Goal: Task Accomplishment & Management: Use online tool/utility

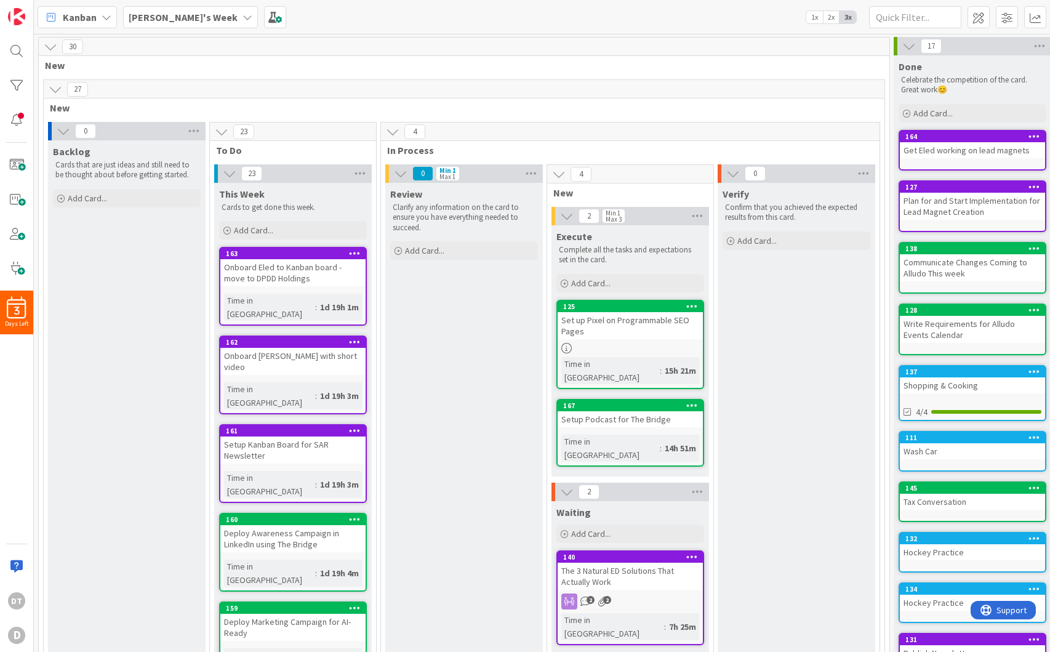
scroll to position [103, 71]
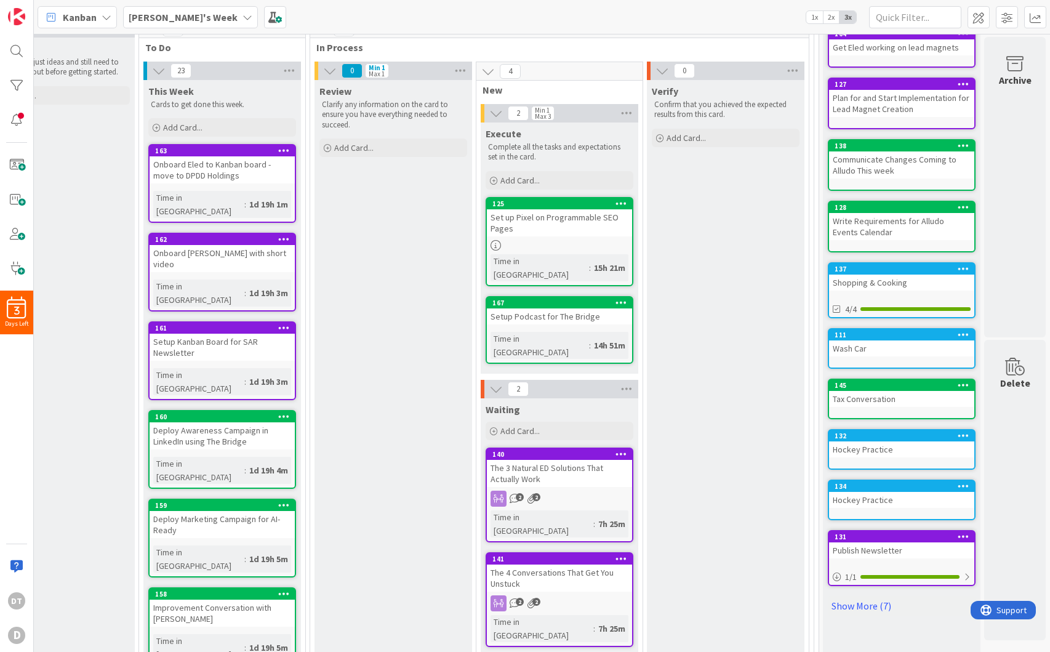
click at [242, 18] on icon at bounding box center [247, 17] width 10 height 10
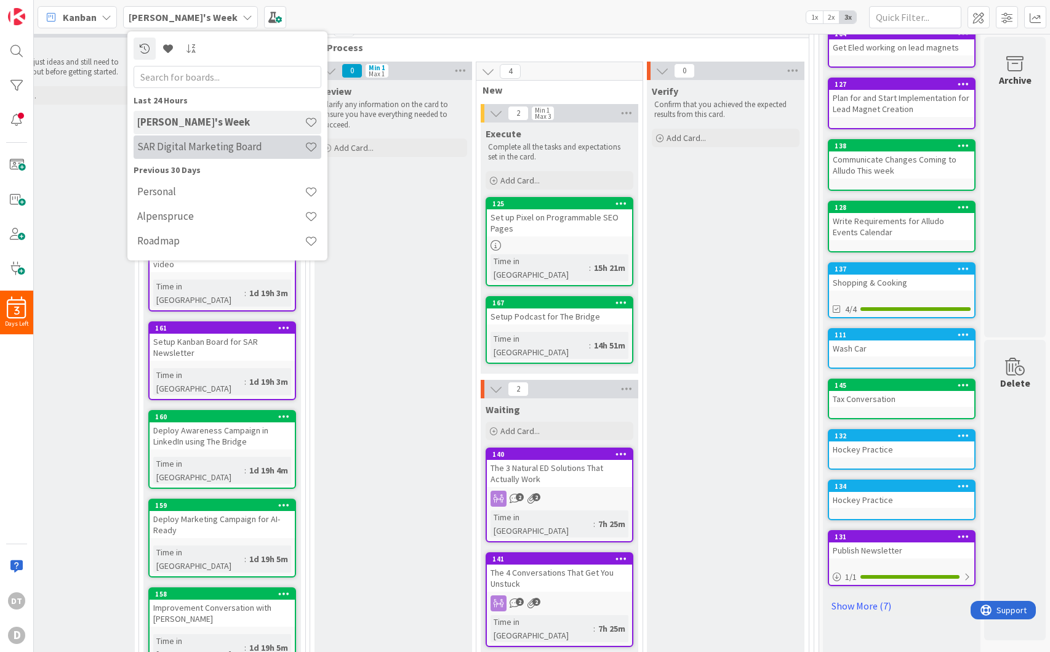
click at [179, 146] on h4 "SAR Digital Marketing Board" at bounding box center [220, 146] width 167 height 12
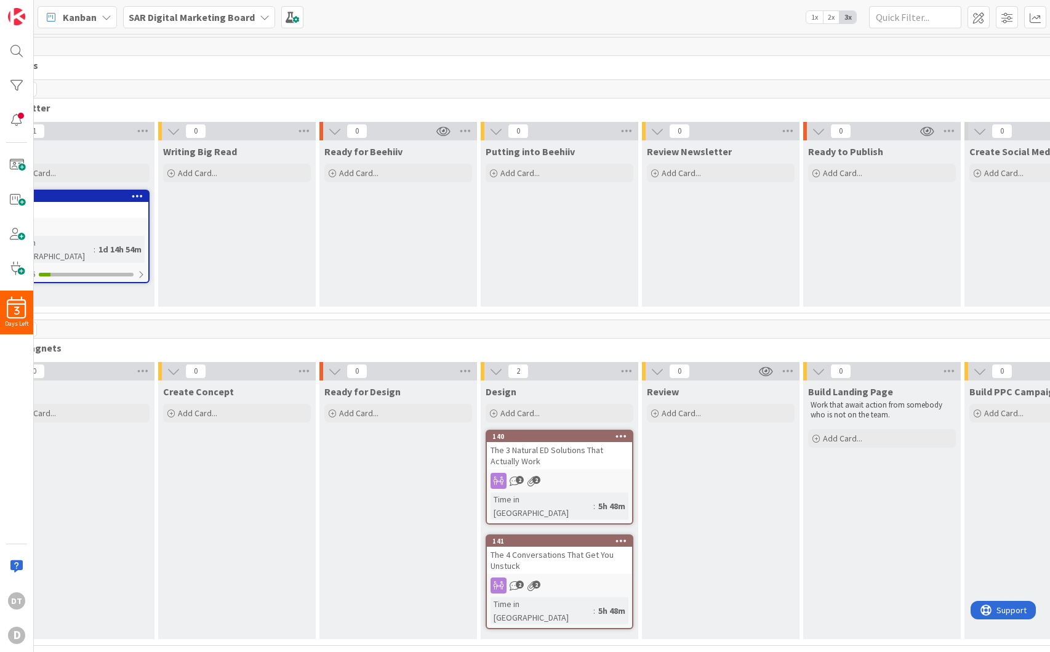
scroll to position [0, 207]
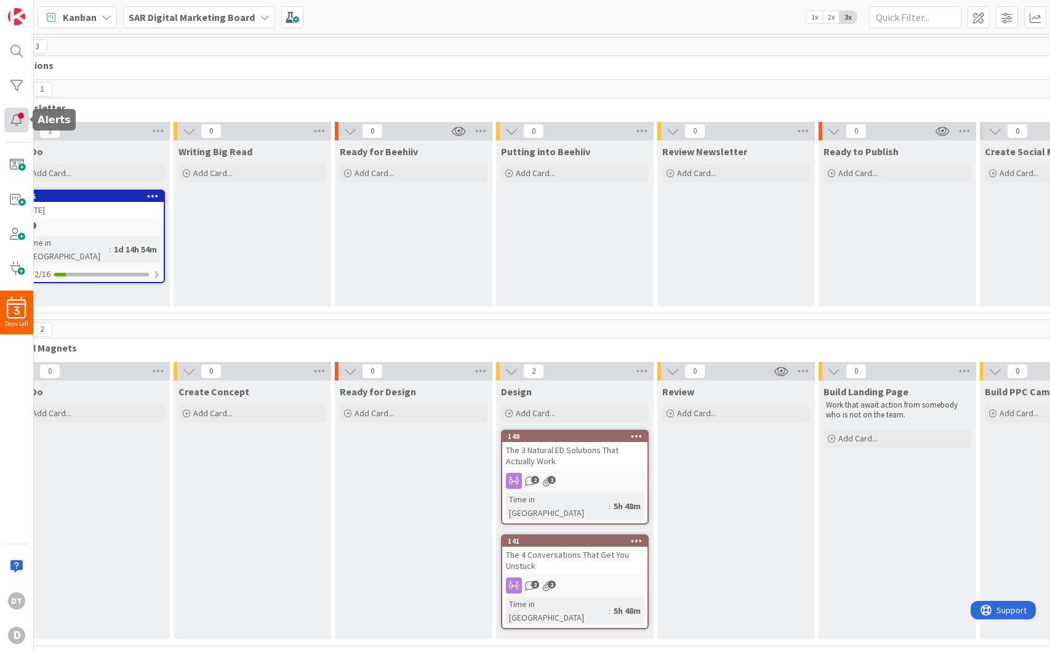
click at [16, 119] on div at bounding box center [16, 120] width 25 height 25
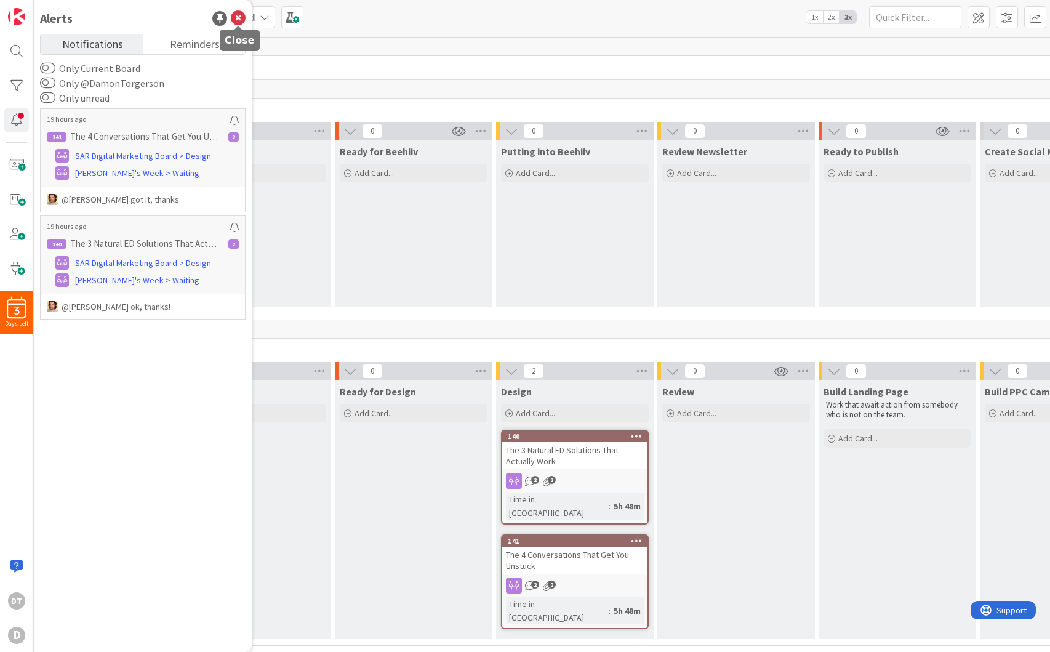
click at [236, 15] on icon at bounding box center [238, 18] width 15 height 15
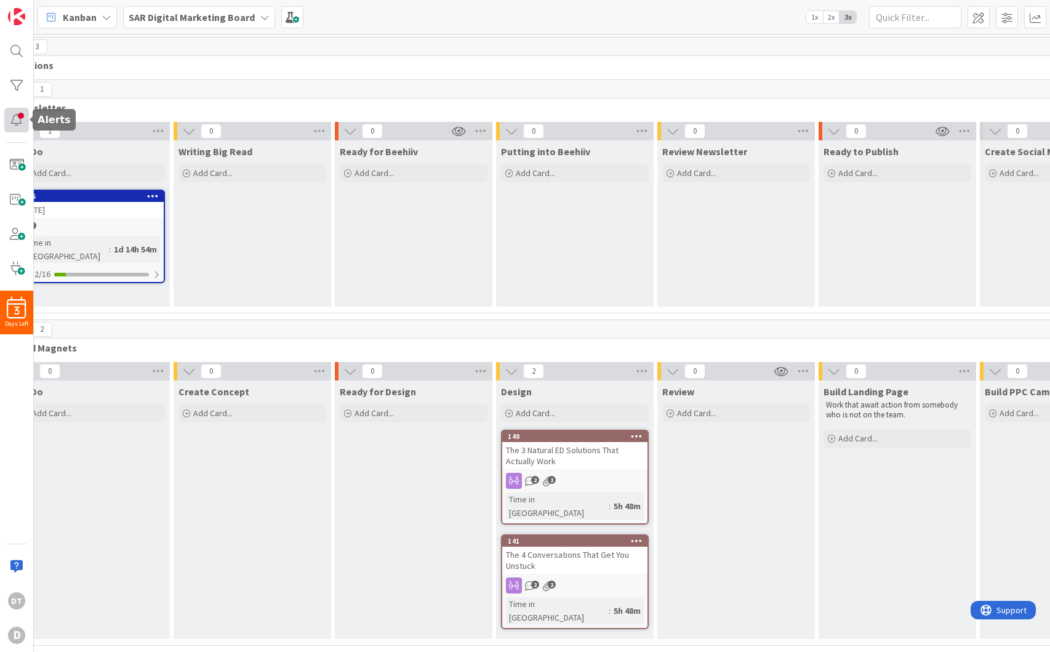
click at [22, 117] on div at bounding box center [16, 120] width 25 height 25
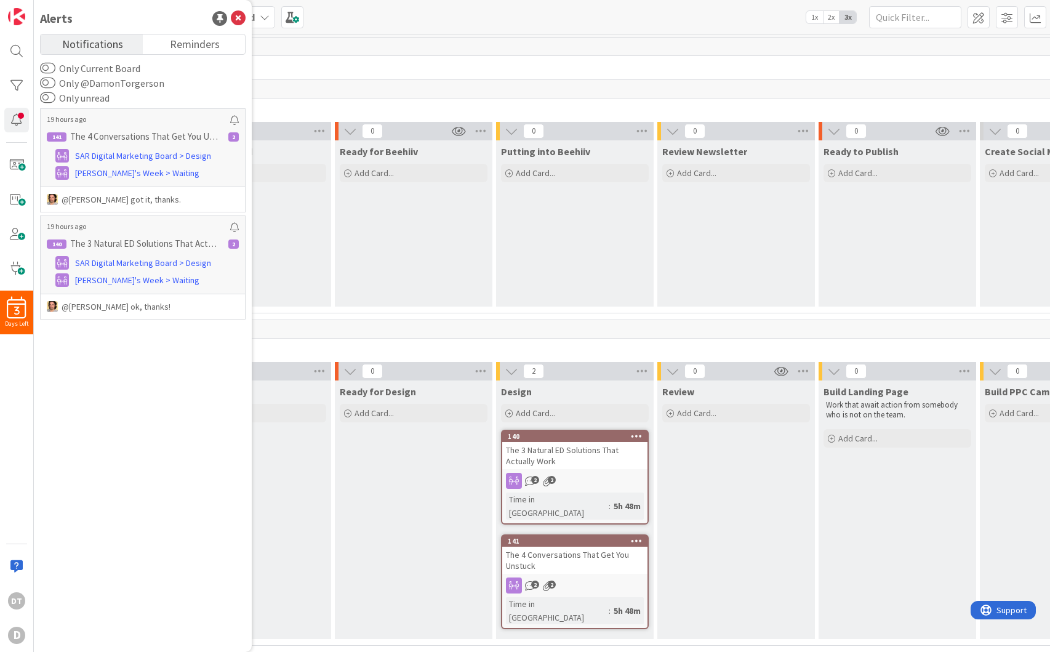
click at [360, 74] on div "3 Functions 1 Newsletter 1 To Do Add Card... 175 [DATE] 1 Time in [GEOGRAPHIC_D…" at bounding box center [655, 613] width 1306 height 1153
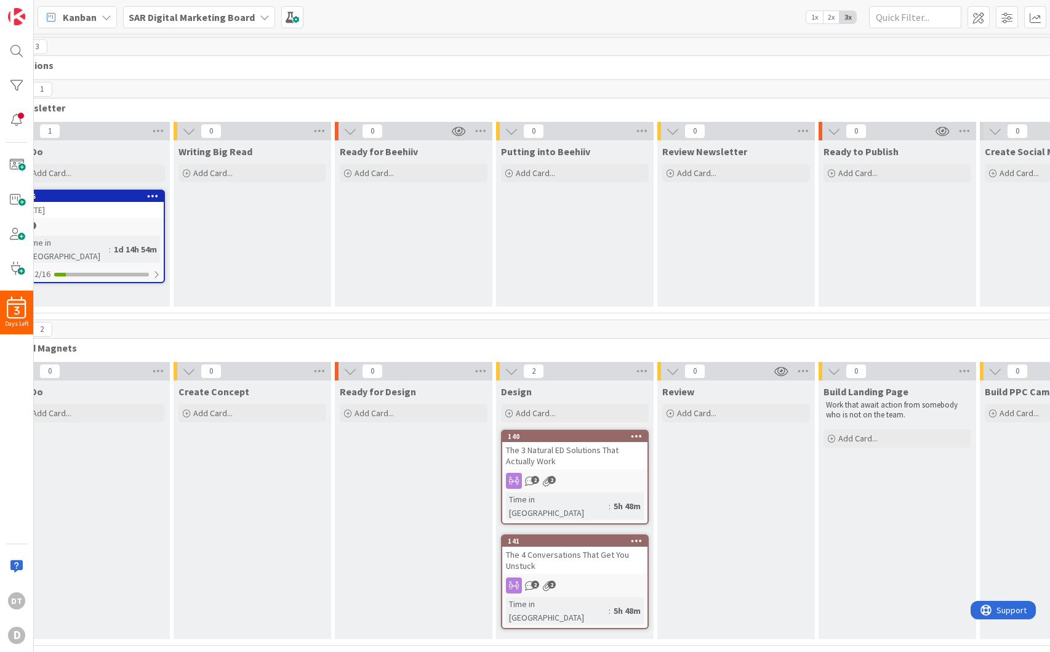
click at [242, 15] on b "SAR Digital Marketing Board" at bounding box center [192, 17] width 126 height 12
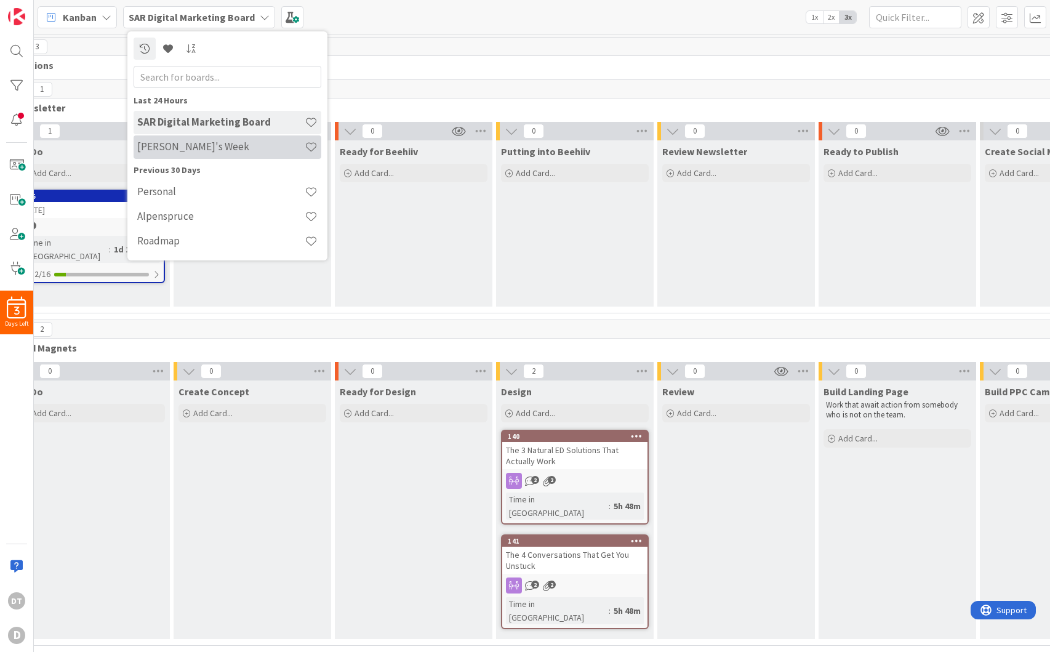
click at [178, 144] on h4 "[PERSON_NAME]'s Week" at bounding box center [220, 146] width 167 height 12
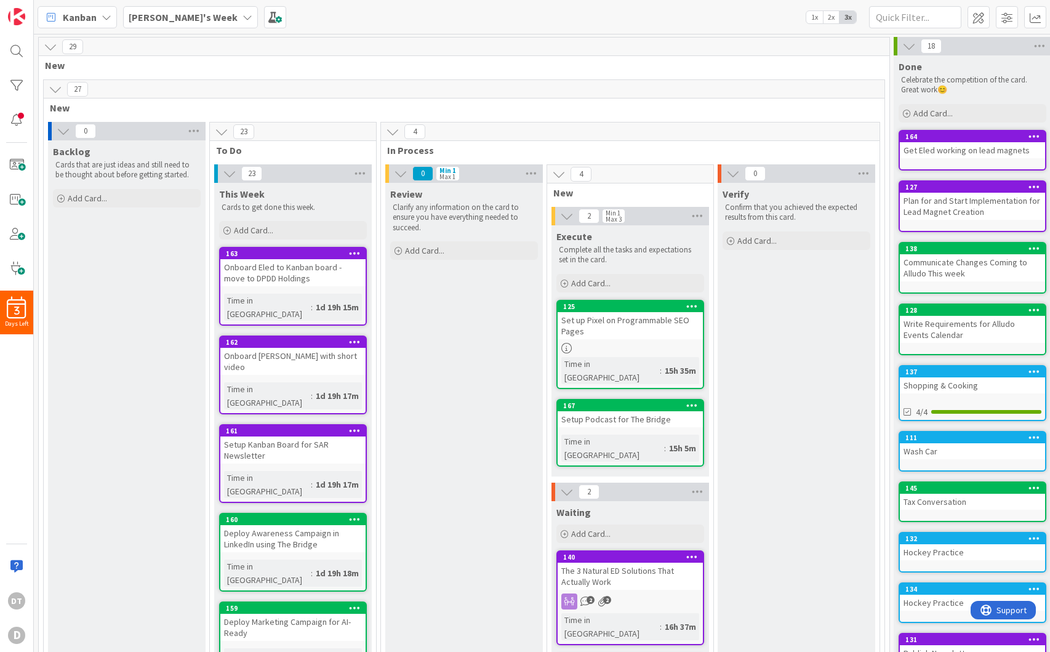
scroll to position [0, 80]
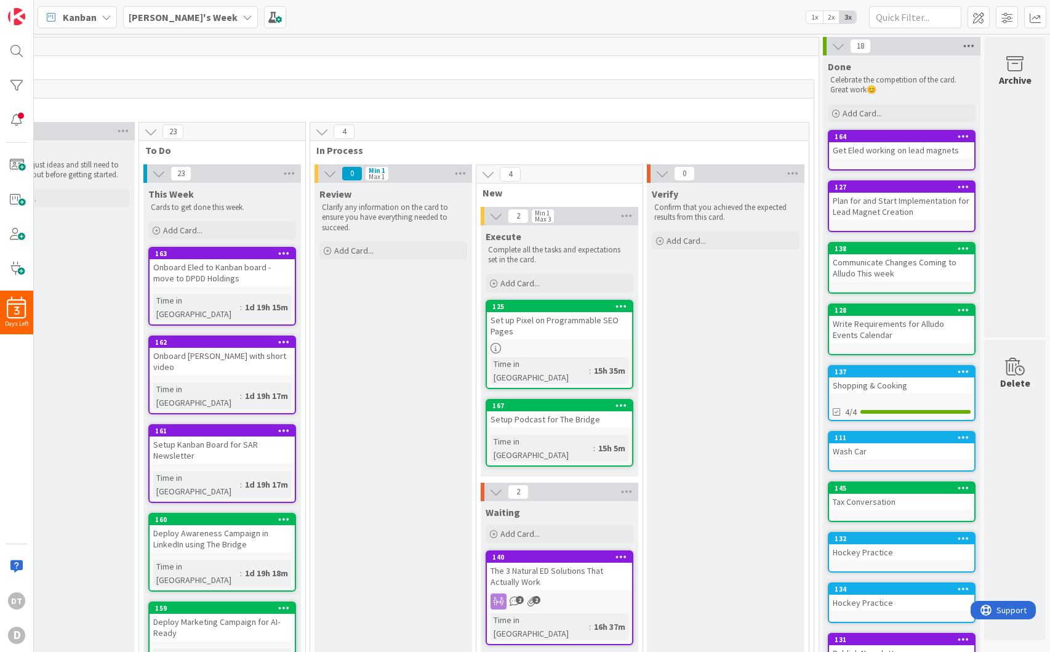
click at [960, 49] on icon at bounding box center [968, 46] width 16 height 18
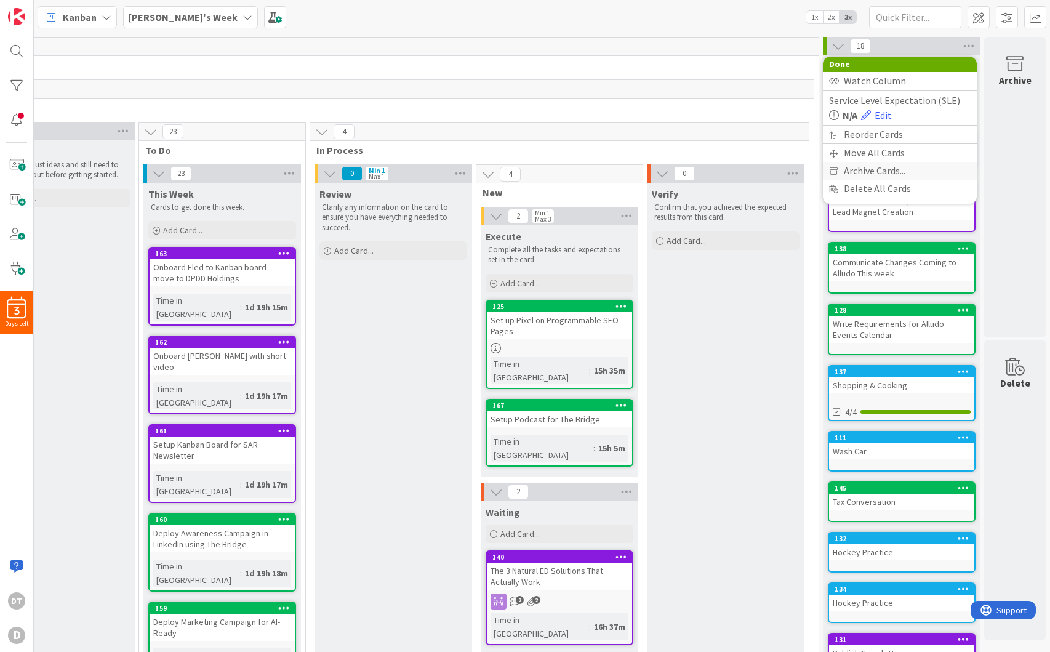
click at [863, 167] on span "Archive Cards..." at bounding box center [874, 171] width 62 height 18
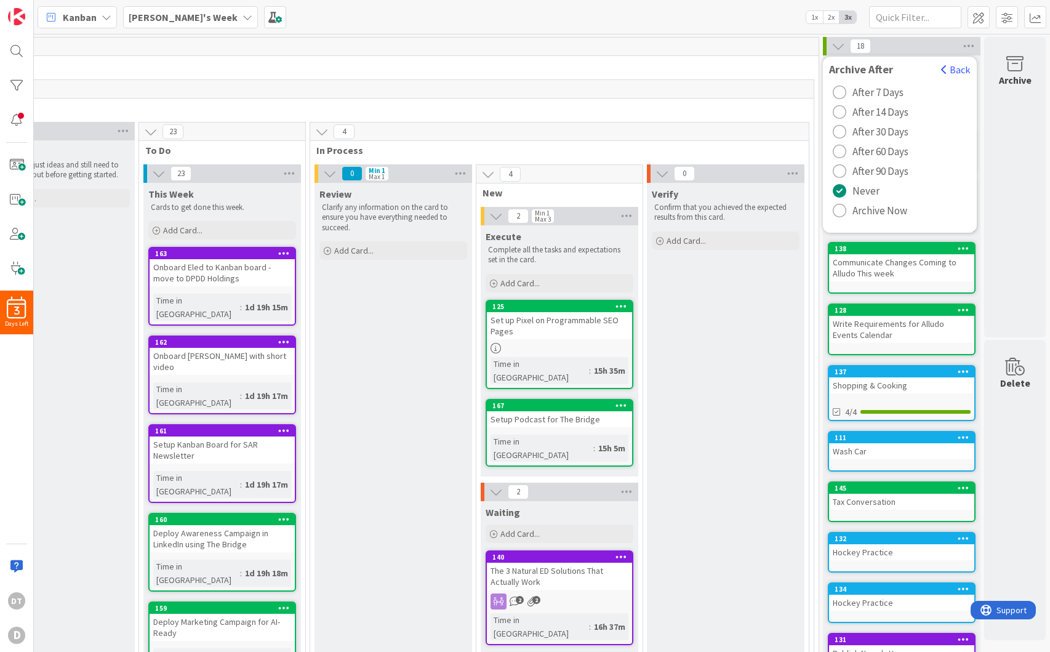
click at [832, 209] on div "radio" at bounding box center [839, 211] width 14 height 14
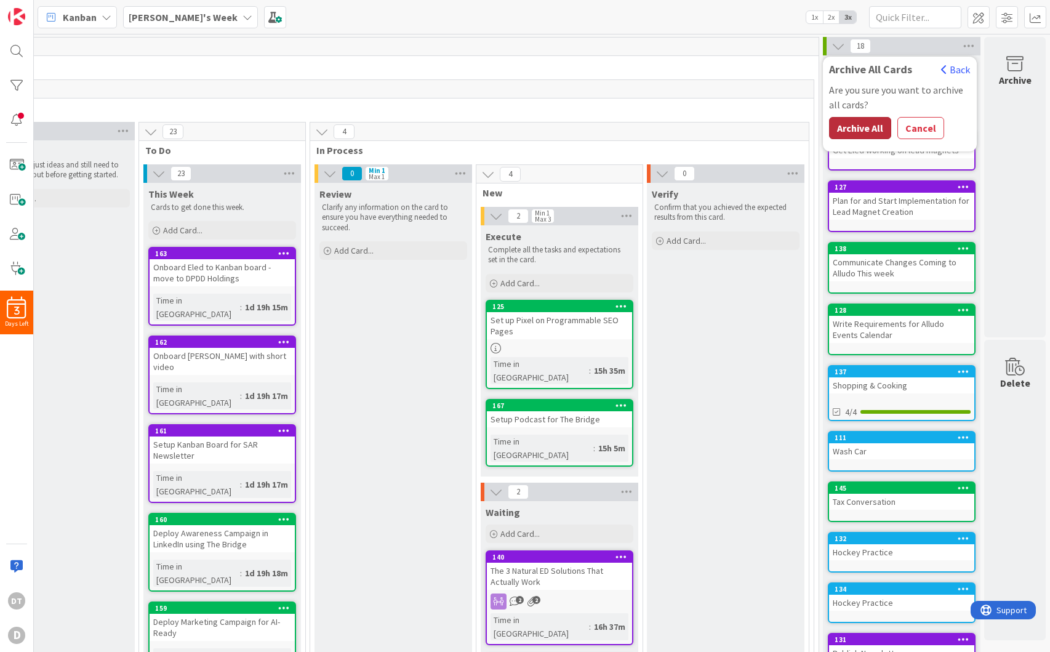
click at [855, 124] on button "Archive All" at bounding box center [860, 128] width 62 height 22
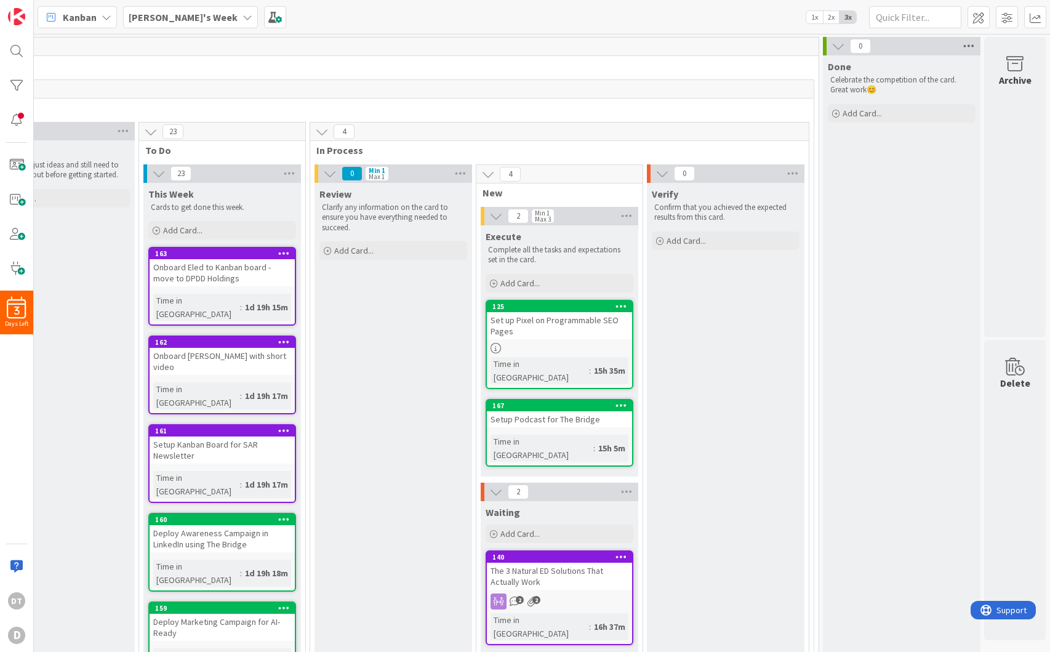
click at [960, 44] on icon at bounding box center [968, 46] width 16 height 18
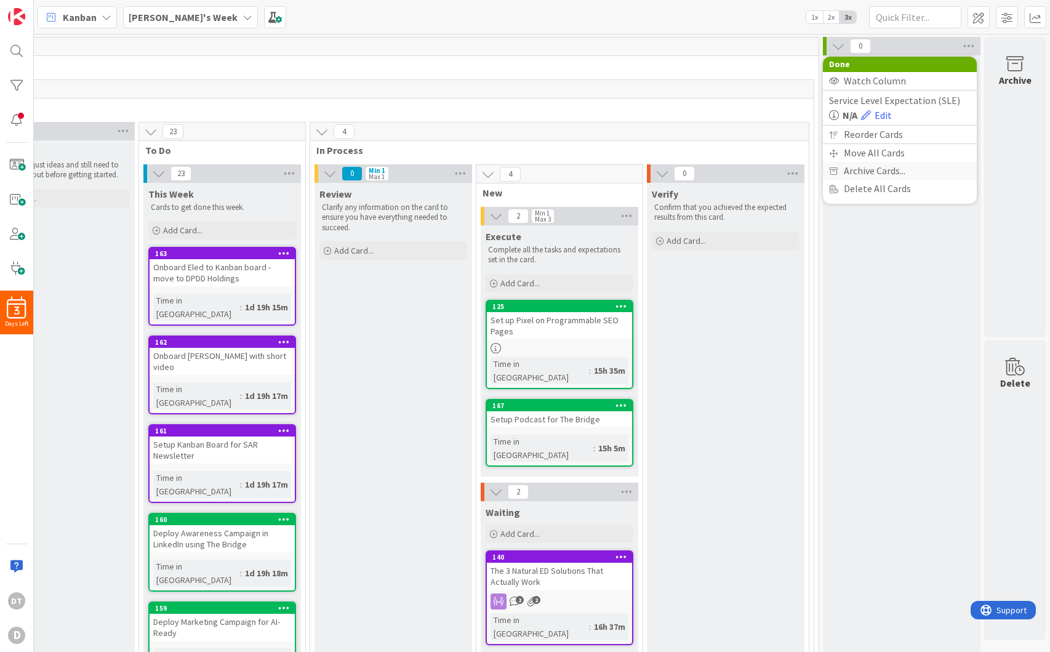
click at [867, 166] on span "Archive Cards..." at bounding box center [874, 171] width 62 height 18
click at [852, 110] on span "After 14 Days" at bounding box center [880, 112] width 56 height 18
click at [950, 67] on button "Back" at bounding box center [955, 70] width 30 height 14
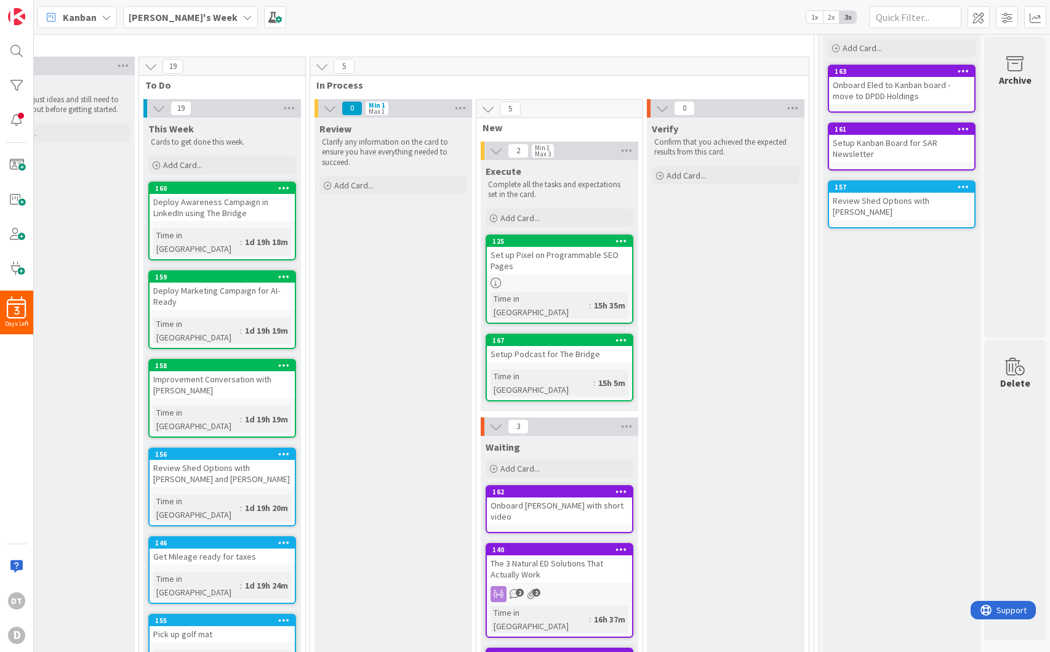
scroll to position [41, 80]
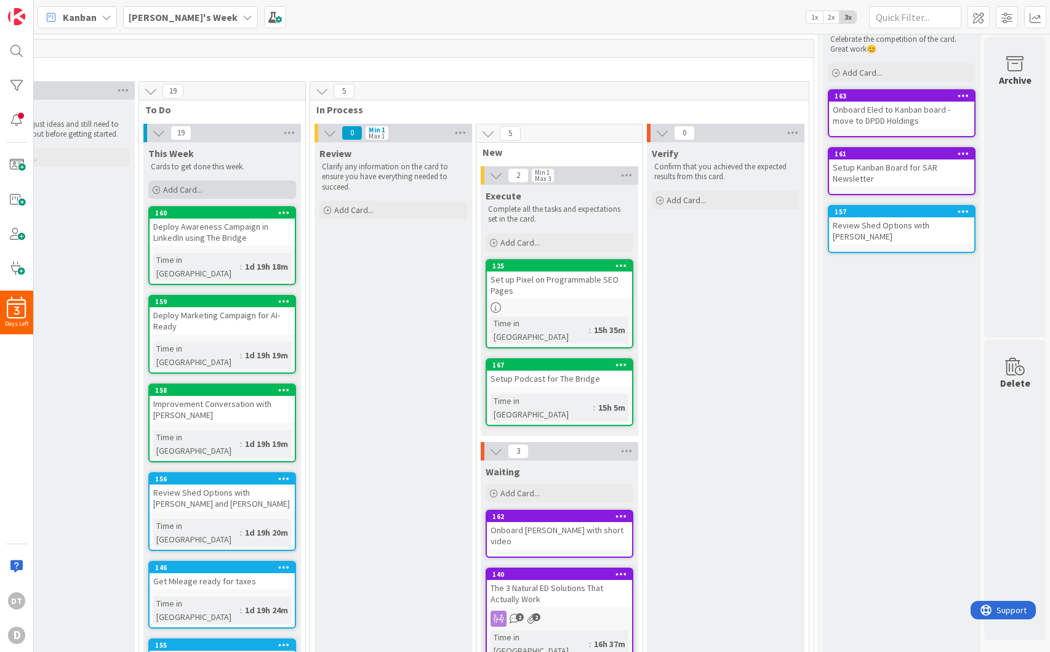
click at [176, 188] on span "Add Card..." at bounding box center [182, 189] width 39 height 11
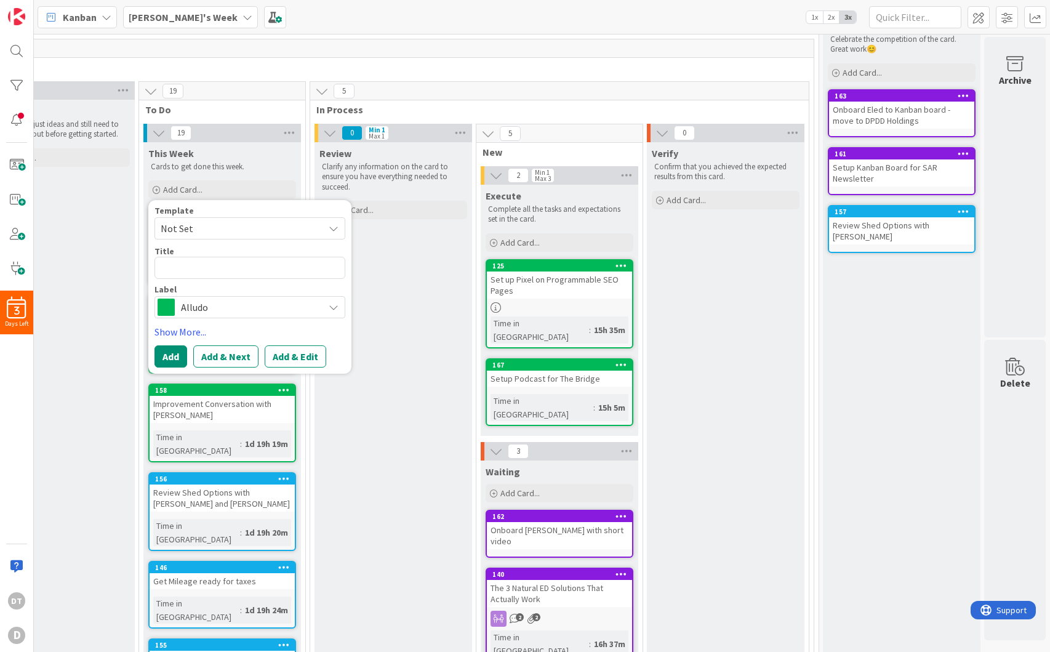
click at [191, 298] on span "Alludo" at bounding box center [249, 306] width 137 height 17
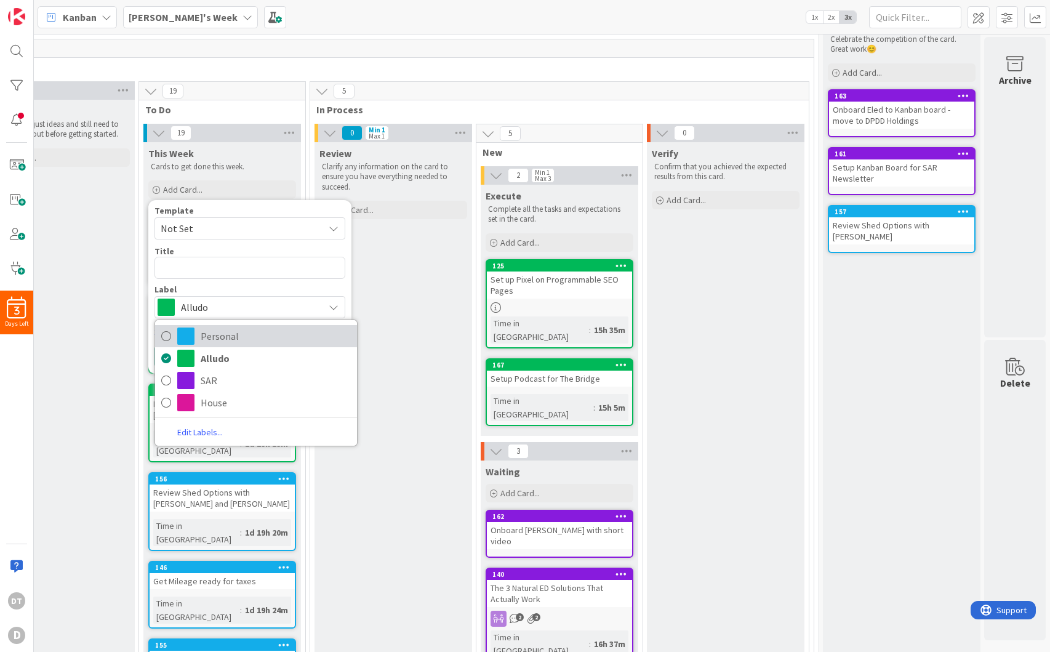
click at [210, 341] on span "Personal" at bounding box center [276, 336] width 150 height 18
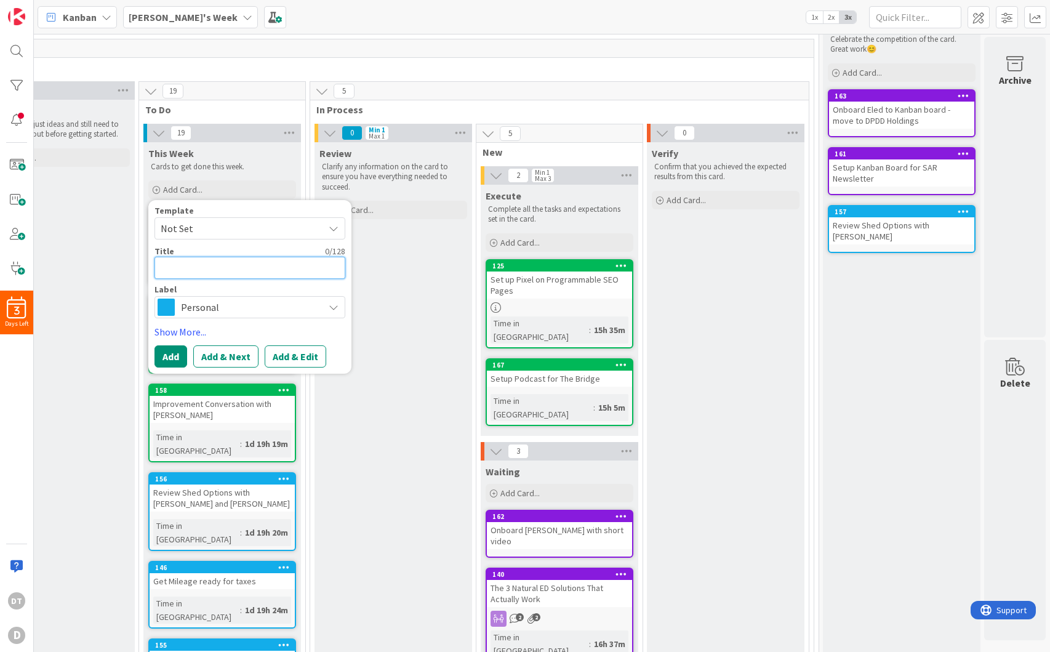
click at [215, 265] on textarea at bounding box center [249, 268] width 191 height 22
type textarea "x"
type textarea "Ro"
type textarea "x"
type textarea "Rou"
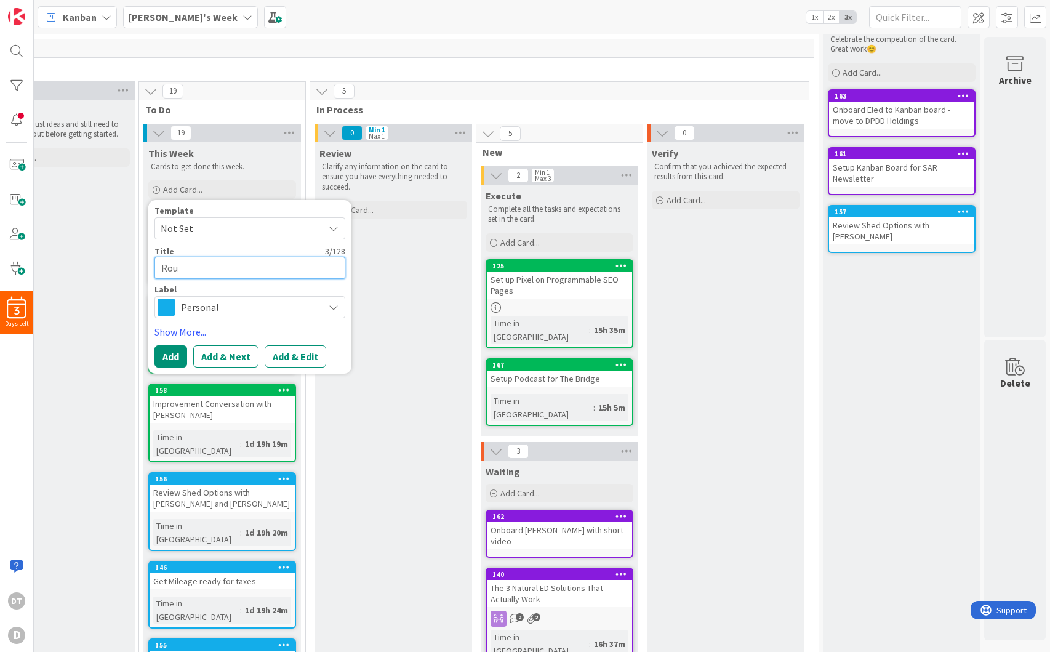
type textarea "x"
type textarea "Roun"
type textarea "x"
type textarea "Round"
type textarea "x"
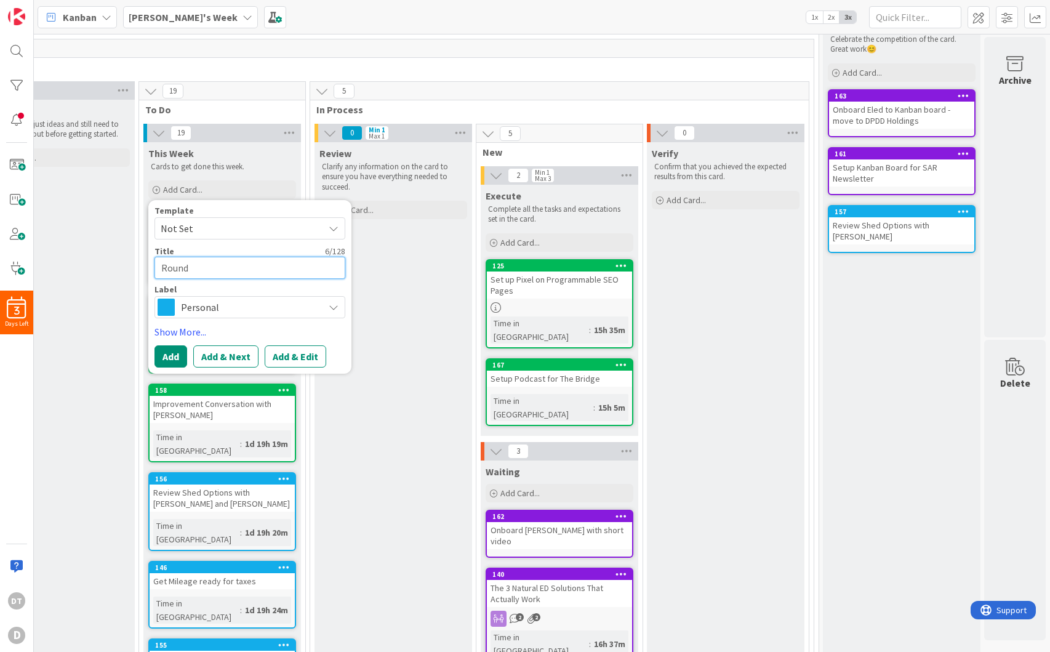
type textarea "Round o"
type textarea "x"
type textarea "Round of"
type textarea "x"
type textarea "Round of G"
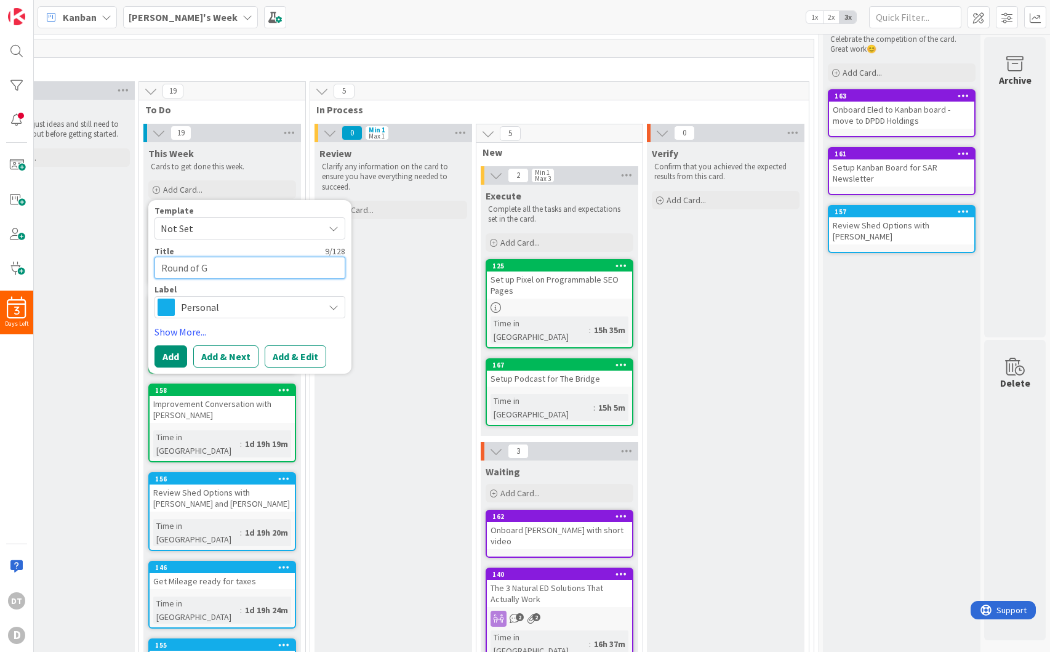
type textarea "x"
type textarea "Round of Go"
type textarea "x"
type textarea "Round of Gol"
type textarea "x"
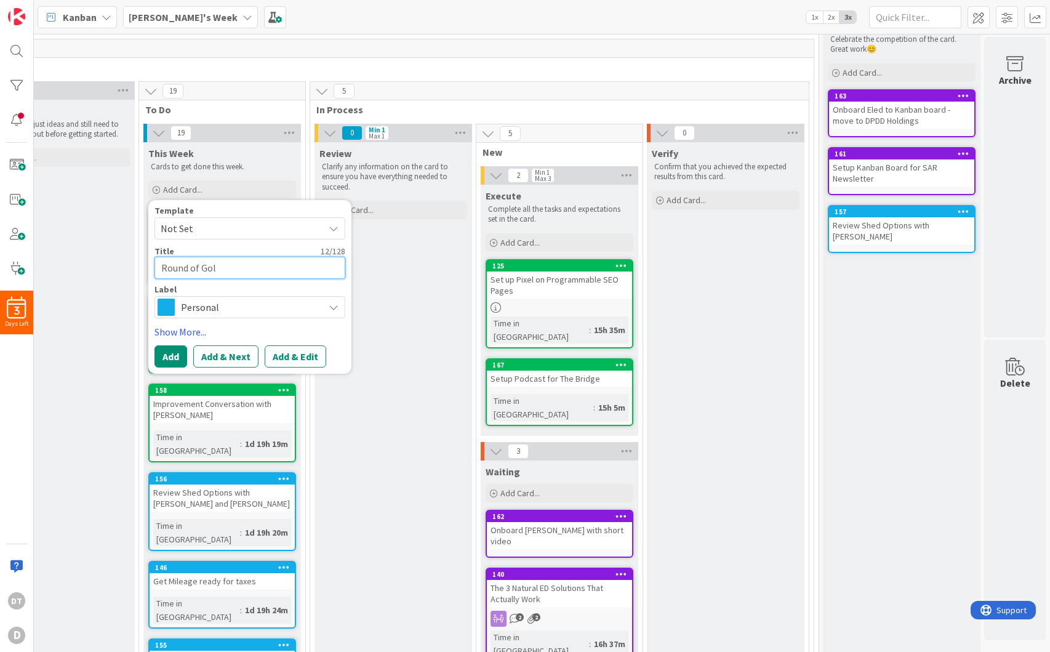
type textarea "Round of Golf"
type textarea "x"
type textarea "Round of Golf wi"
type textarea "x"
type textarea "Round of Golf wit"
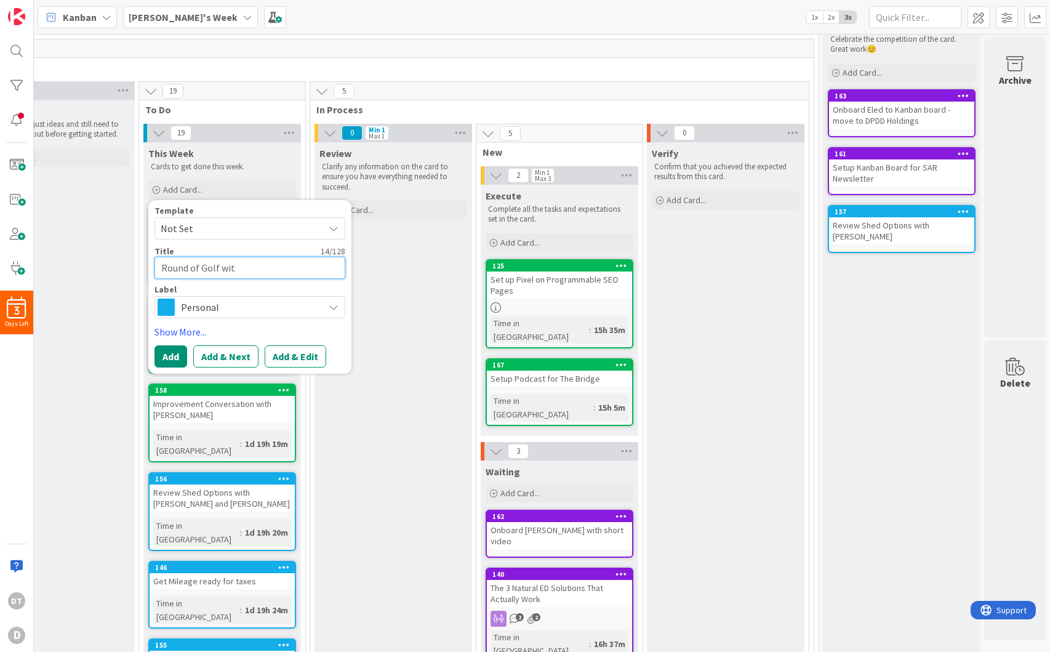
type textarea "x"
type textarea "Round of Golf with"
type textarea "x"
type textarea "Round of Golf with"
type textarea "x"
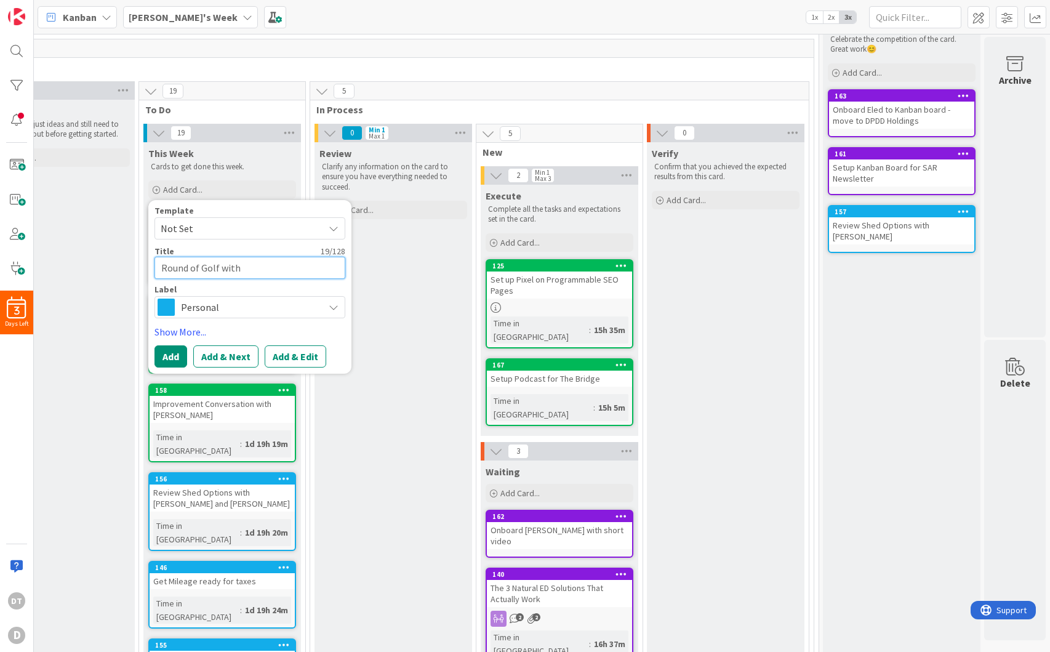
type textarea "Round of Golf with D"
type textarea "x"
type textarea "Round of Golf with De"
type textarea "x"
type textarea "Round of Golf with [PERSON_NAME]"
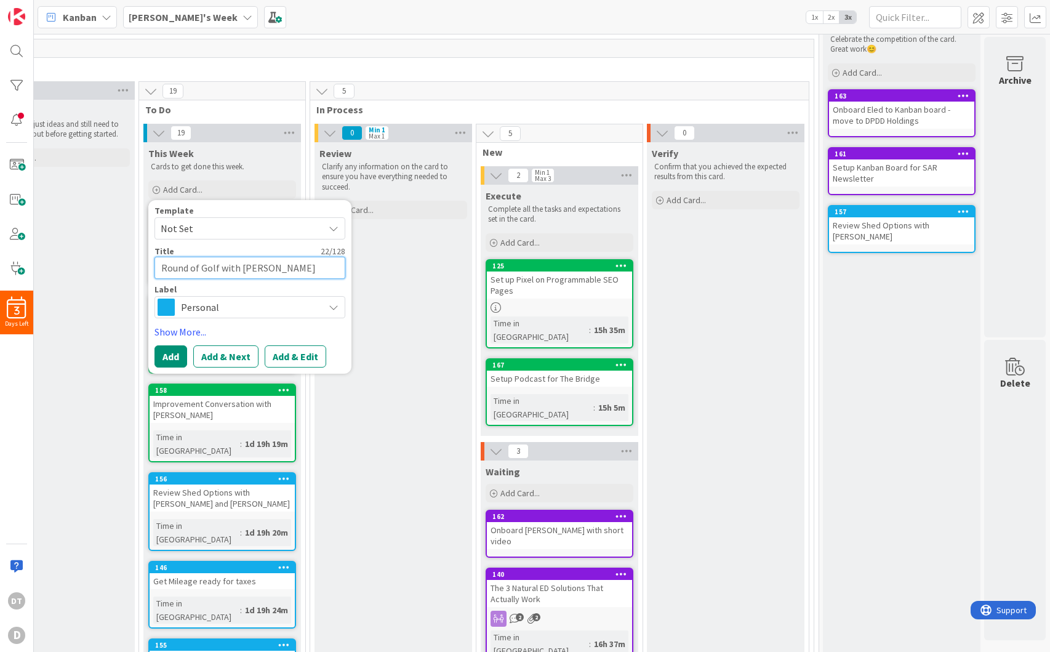
type textarea "x"
type textarea "Round of Golf with [PERSON_NAME]"
click at [201, 355] on button "Add & Next" at bounding box center [225, 356] width 65 height 22
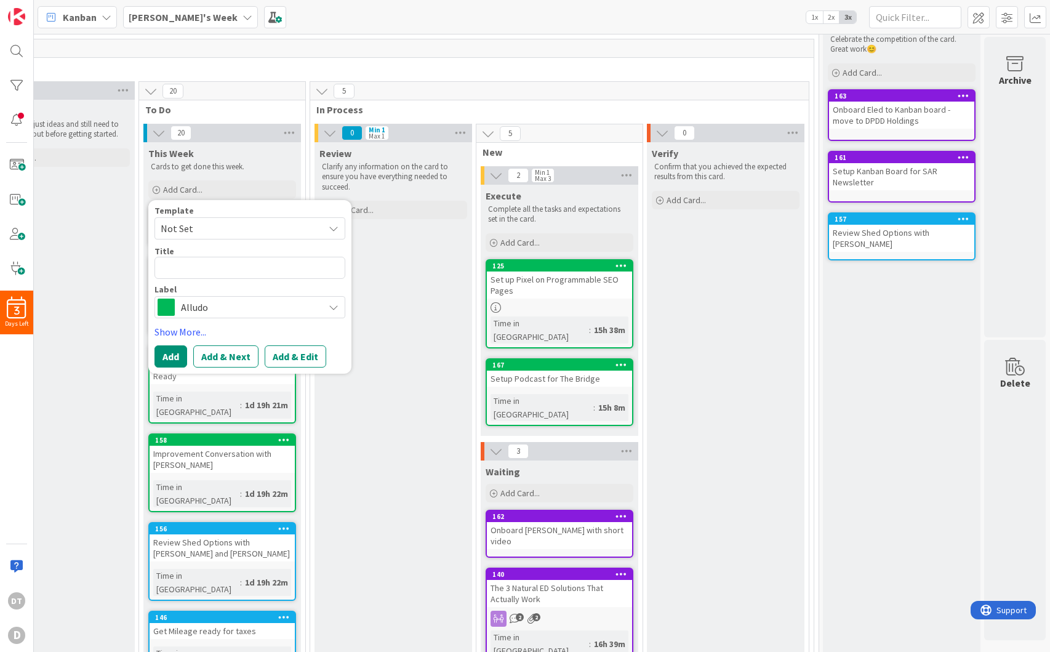
click at [192, 305] on span "Alludo" at bounding box center [249, 306] width 137 height 17
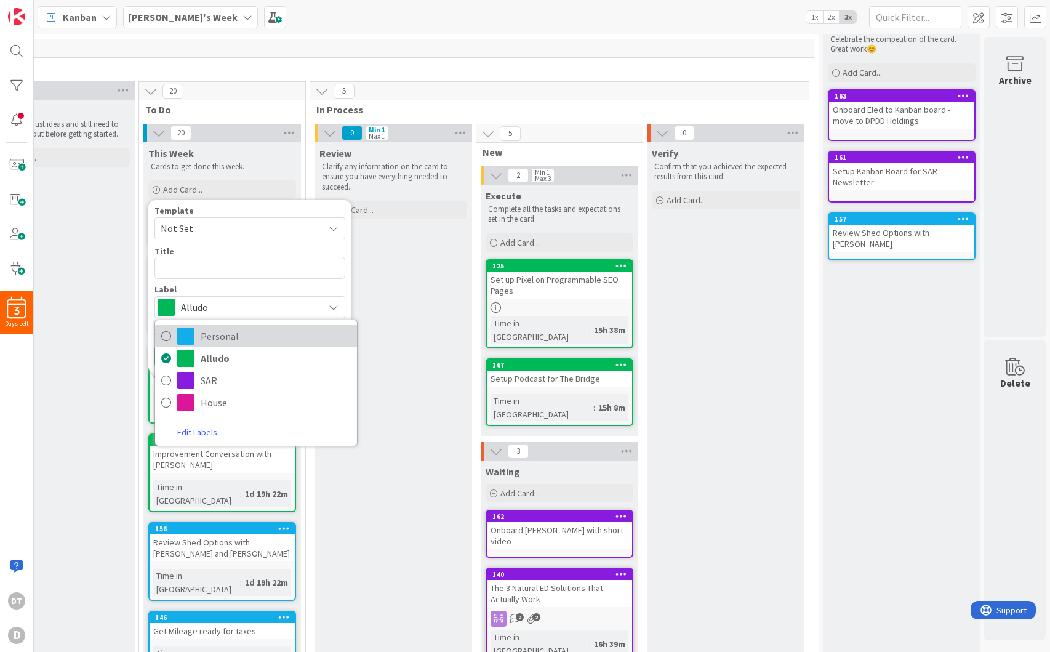
click at [201, 335] on span "Personal" at bounding box center [276, 336] width 150 height 18
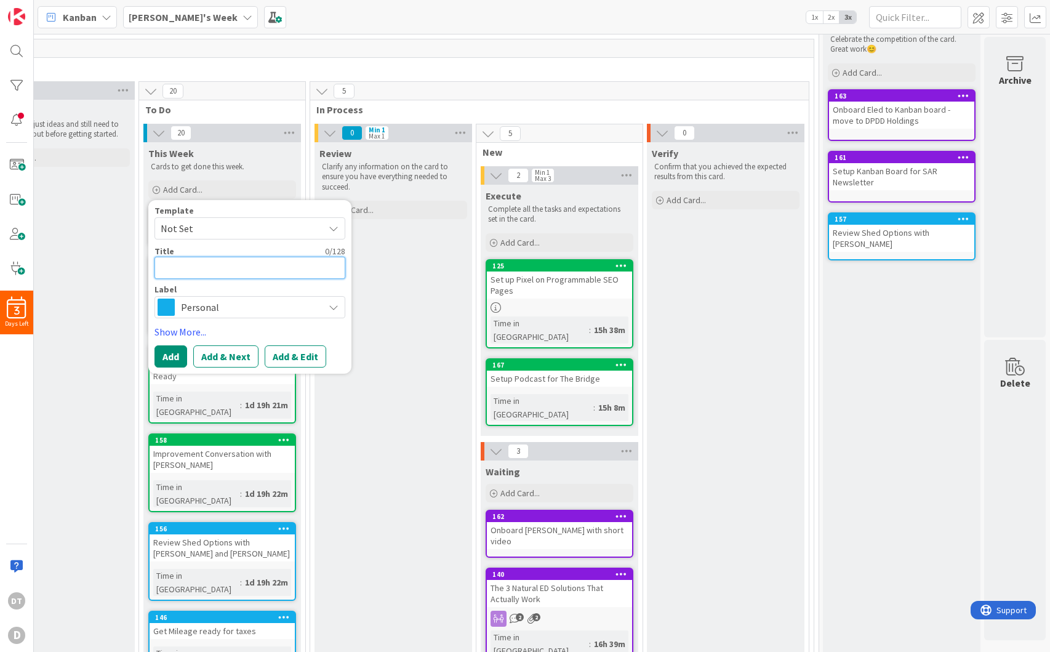
click at [176, 269] on textarea at bounding box center [249, 268] width 191 height 22
type textarea "x"
type textarea "Go"
type textarea "x"
type textarea "Gol"
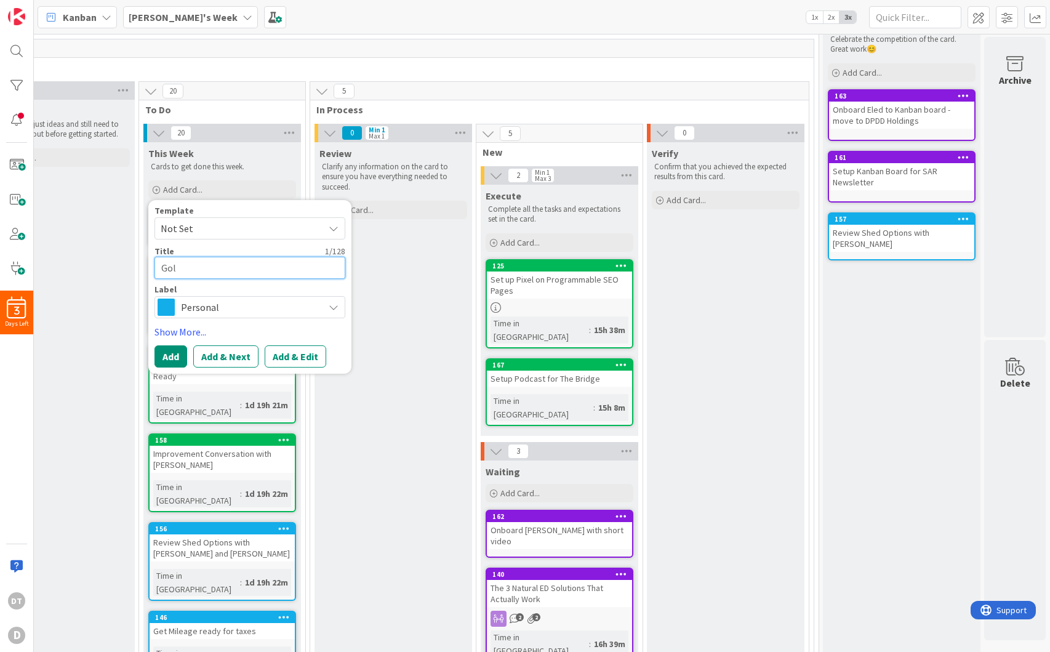
type textarea "x"
type textarea "Golf"
type textarea "x"
type textarea "Golf"
type textarea "x"
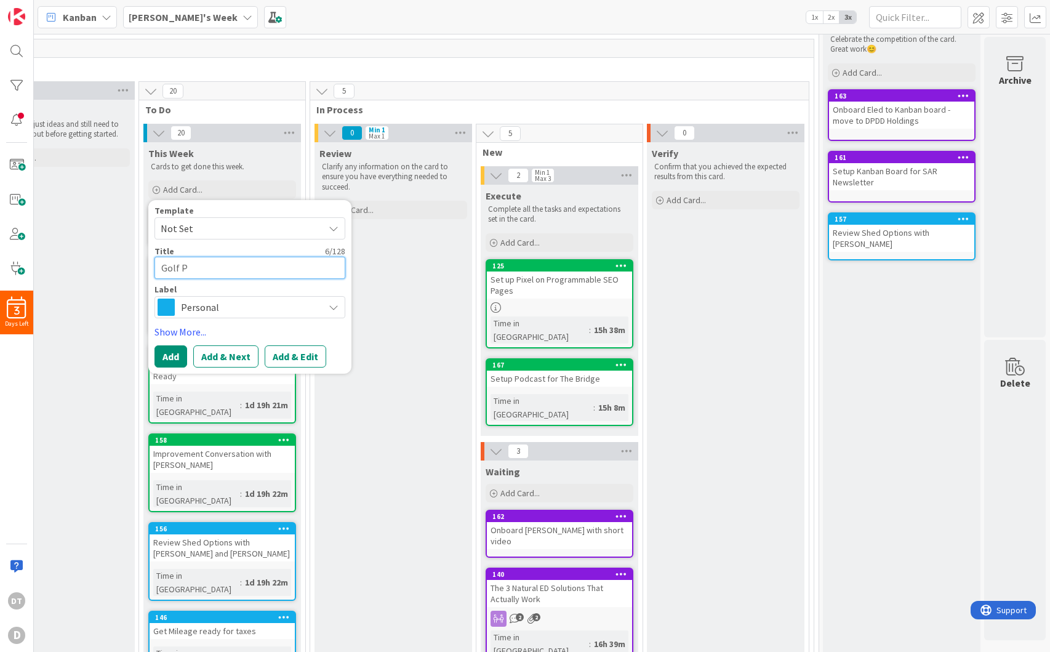
type textarea "Golf Pr"
type textarea "x"
type textarea "Golf Pra"
type textarea "x"
type textarea "Golf Prac"
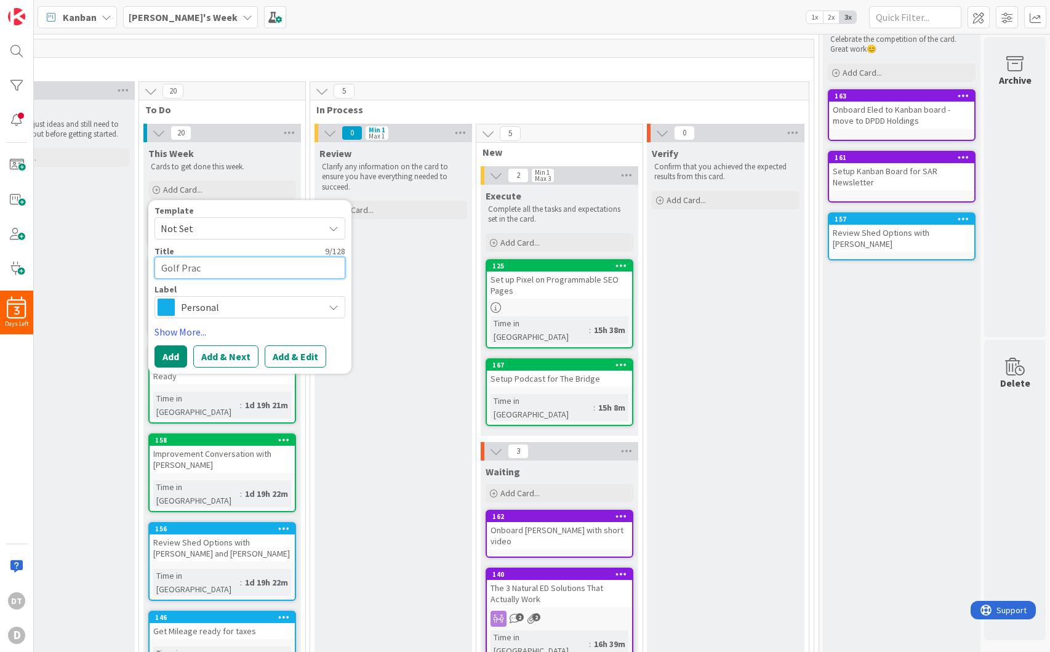
type textarea "x"
type textarea "Golf Pract"
type textarea "x"
type textarea "Golf Practic"
type textarea "x"
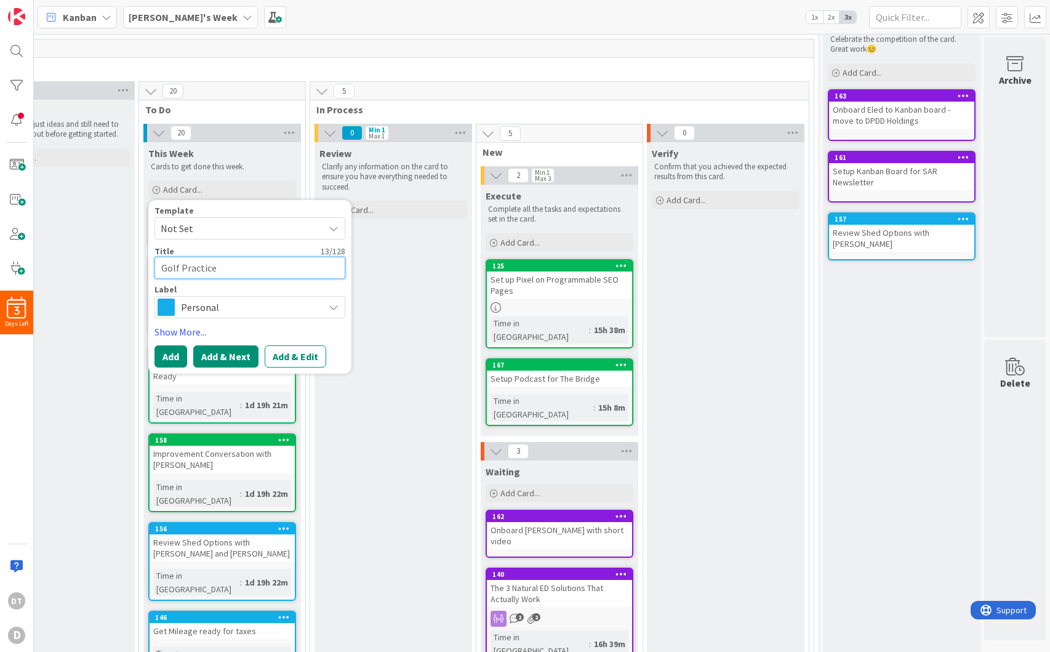
type textarea "Golf Practice"
click at [198, 354] on button "Add & Next" at bounding box center [225, 356] width 65 height 22
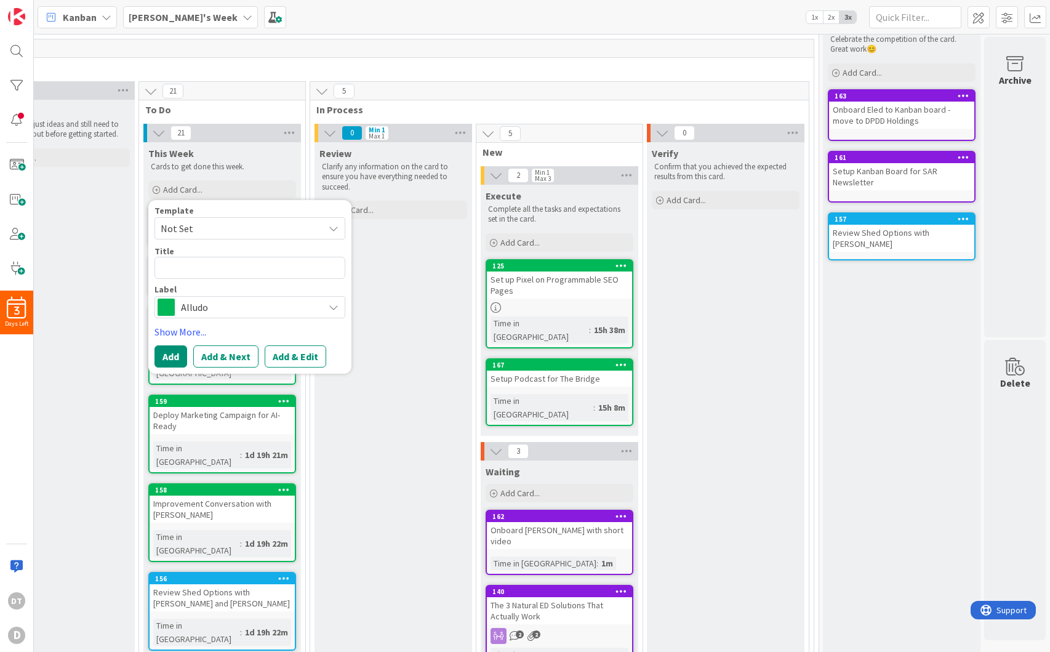
click at [193, 302] on span "Alludo" at bounding box center [249, 306] width 137 height 17
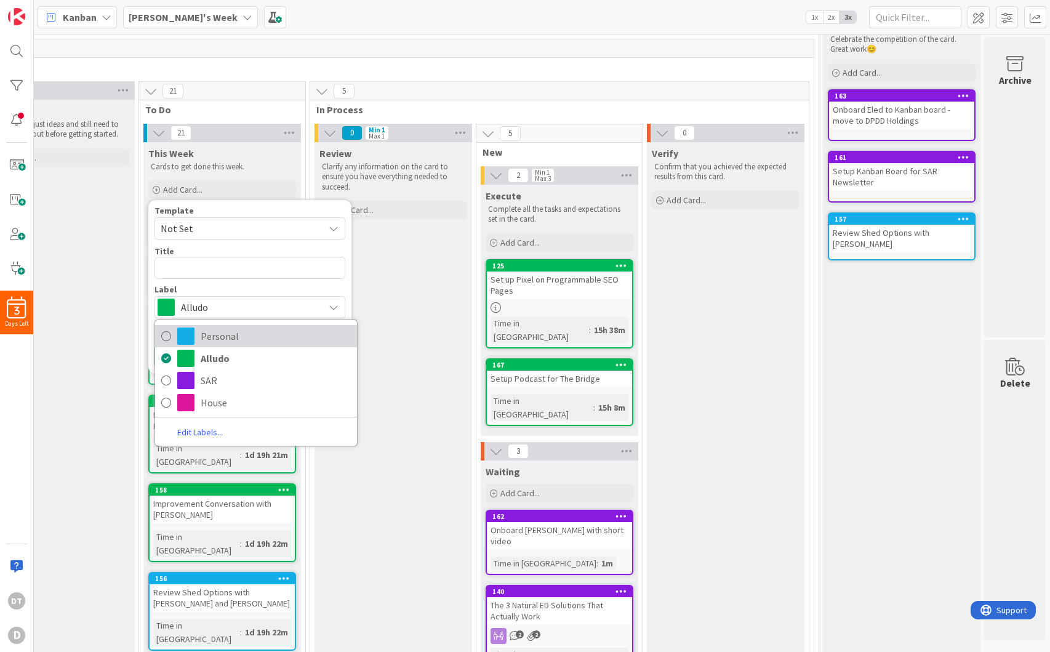
click at [202, 335] on span "Personal" at bounding box center [276, 336] width 150 height 18
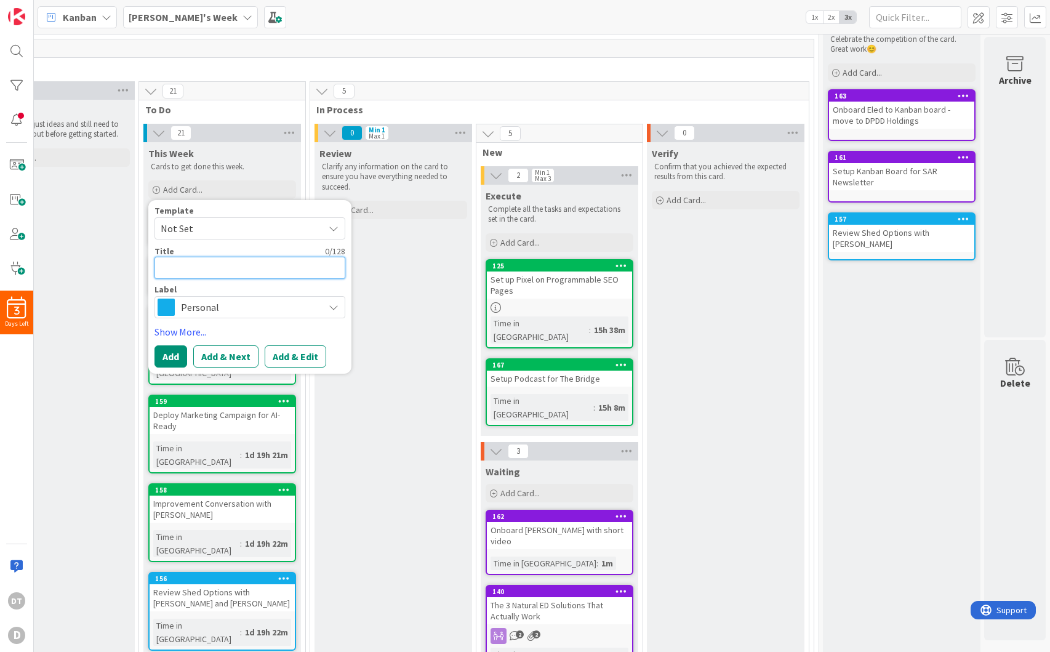
click at [178, 265] on textarea at bounding box center [249, 268] width 191 height 22
type textarea "G"
type textarea "x"
type textarea "Go"
type textarea "x"
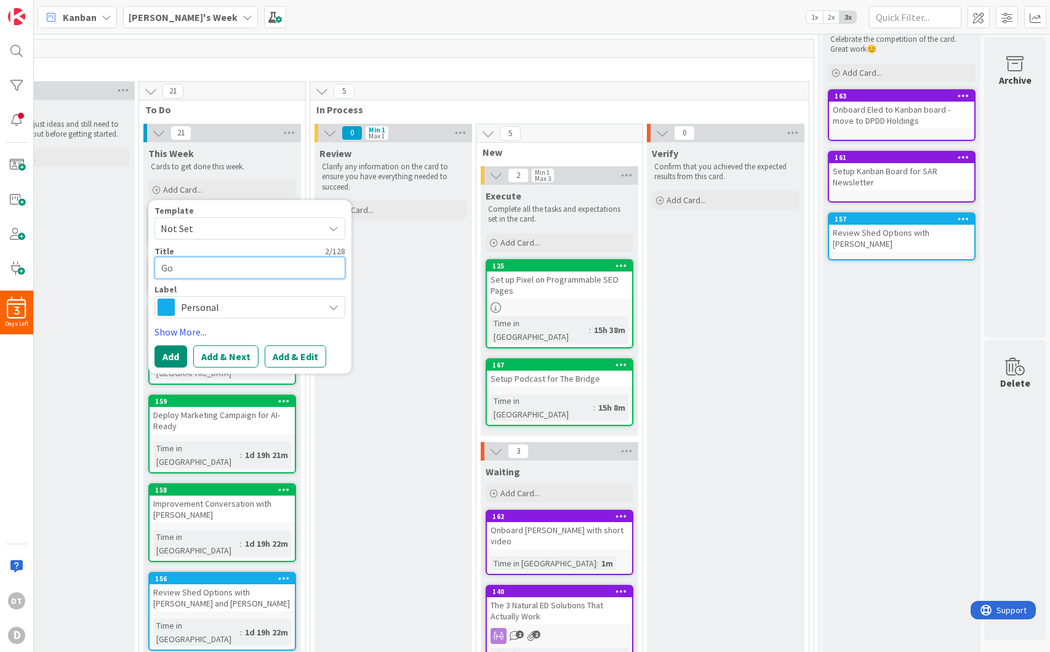
type textarea "Gol"
type textarea "x"
type textarea "Golf"
type textarea "x"
type textarea "Golf c"
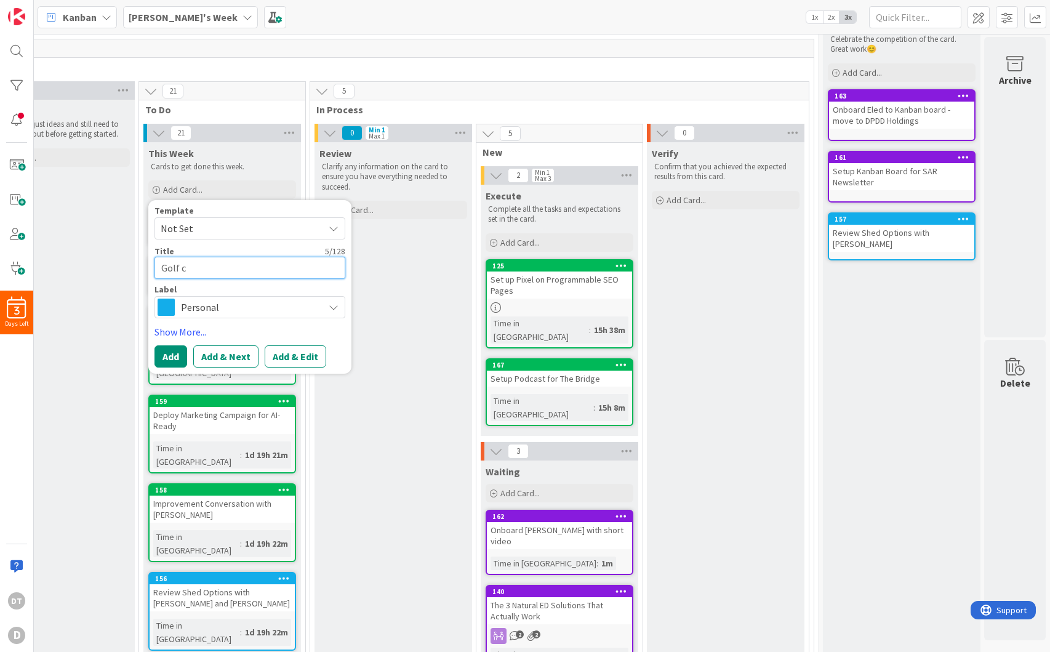
type textarea "x"
type textarea "Golf co"
type textarea "x"
type textarea "Golf cou"
type textarea "x"
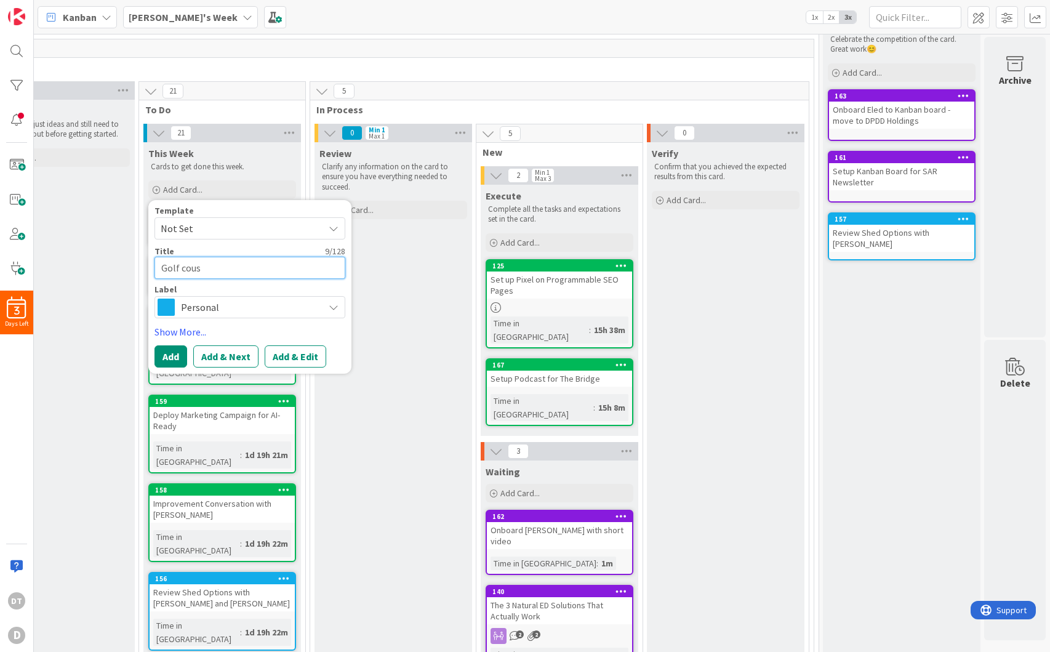
type textarea "Golf couse"
type textarea "x"
type textarea "Golf cous"
type textarea "x"
type textarea "Golf cou"
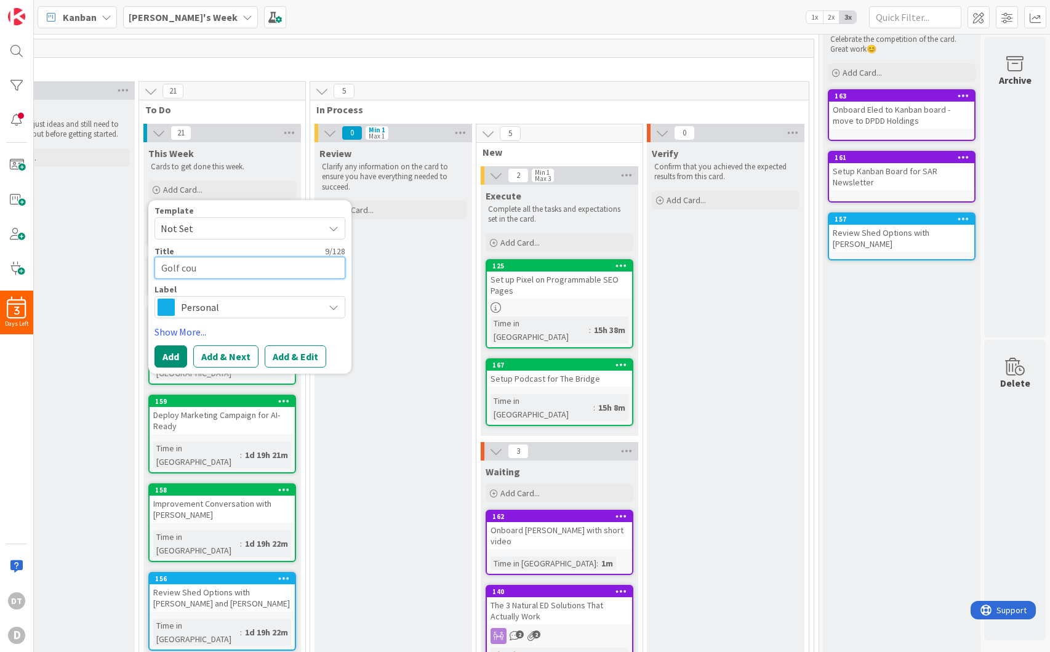
type textarea "x"
type textarea "Golf co"
type textarea "x"
type textarea "Golf c"
type textarea "x"
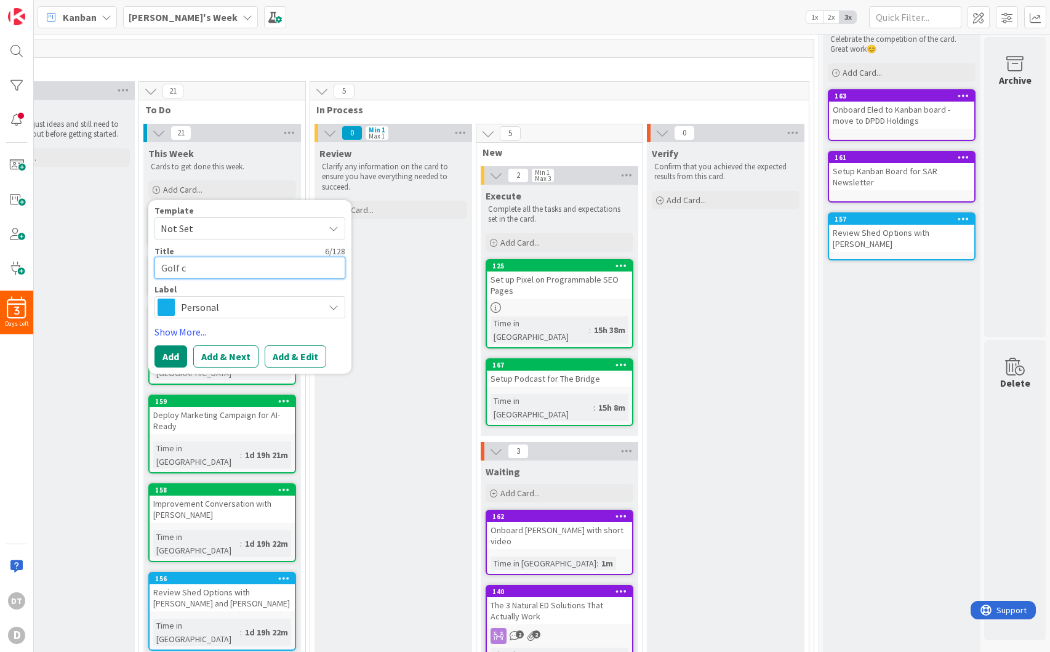
type textarea "Golf"
type textarea "x"
type textarea "Golf T"
type textarea "x"
type textarea "Golf Tr"
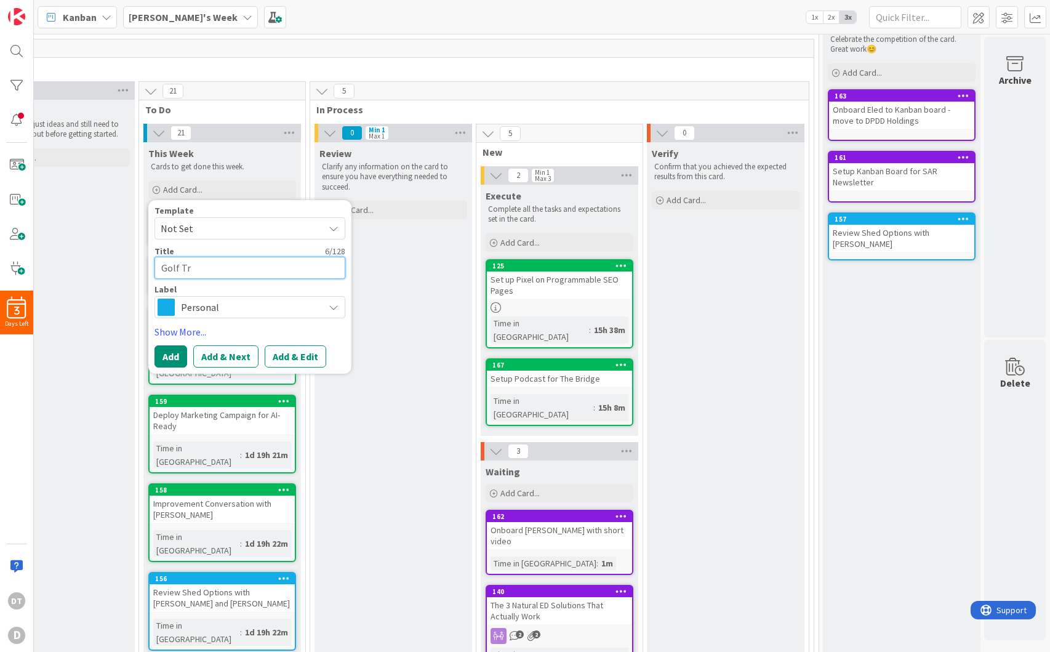
type textarea "x"
type textarea "Golf Tra"
type textarea "x"
type textarea "Golf Tr"
type textarea "x"
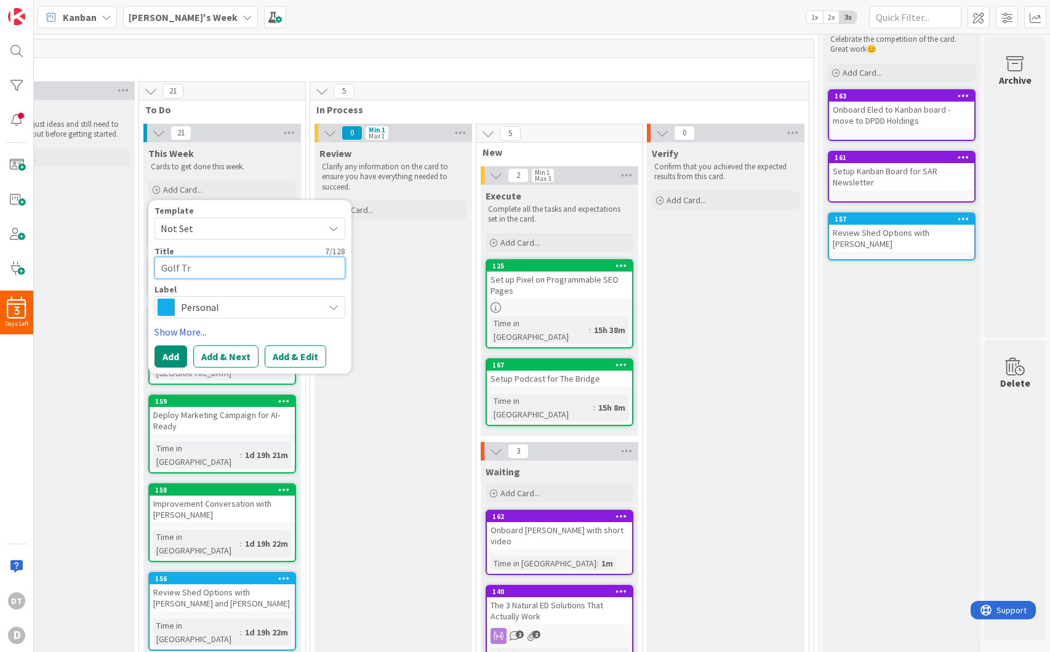
type textarea "Golf T"
type textarea "x"
type textarea "Golf"
type textarea "x"
type textarea "Golf T"
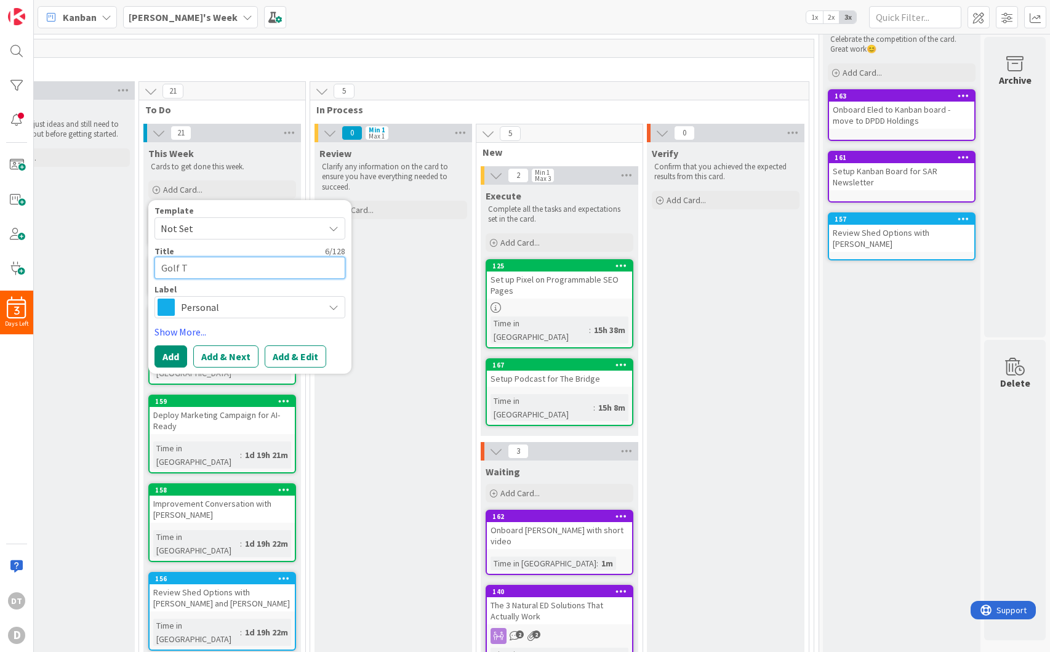
type textarea "x"
type textarea "Golf"
type textarea "x"
type textarea "Golf P"
type textarea "x"
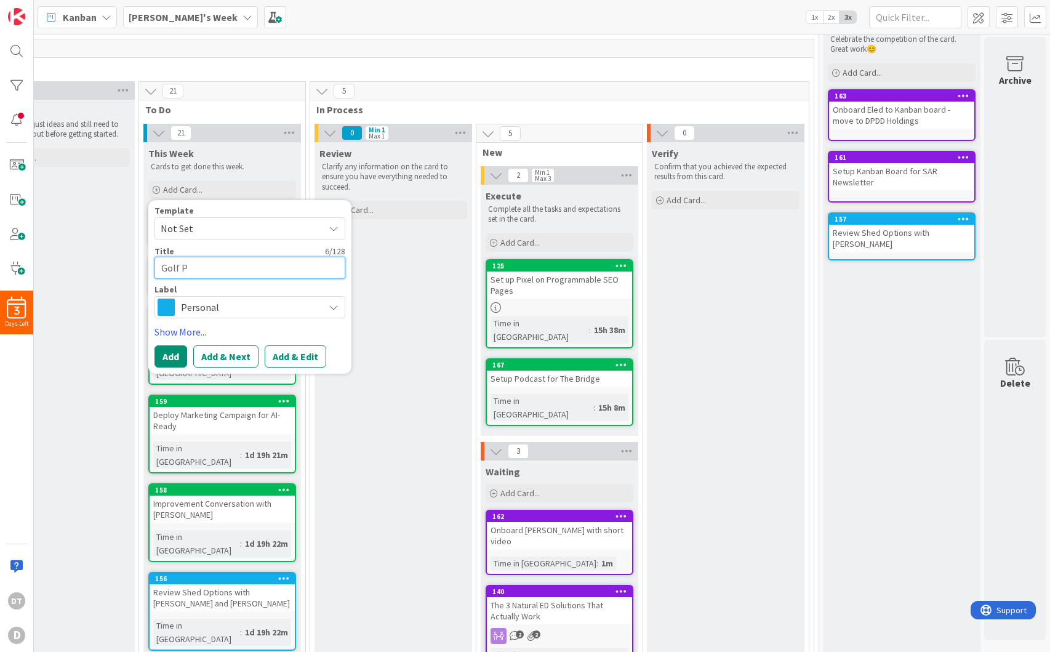
type textarea "Golf"
type textarea "x"
type textarea "Golf I"
type textarea "x"
type textarea "Golf In"
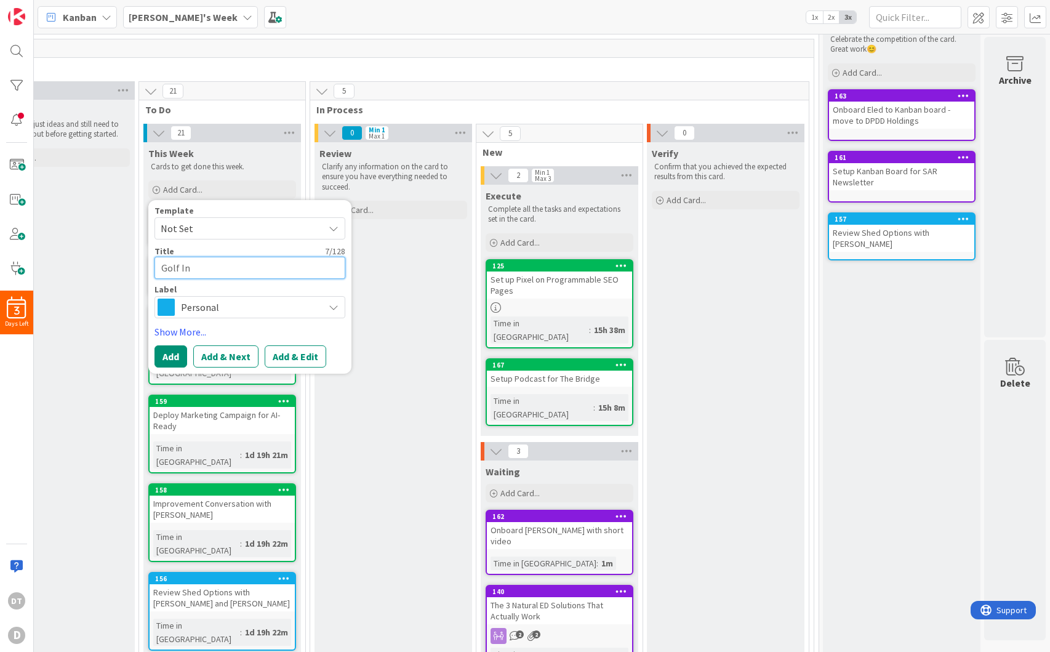
type textarea "x"
type textarea "Golf Ins"
type textarea "x"
type textarea "Golf Inst"
type textarea "x"
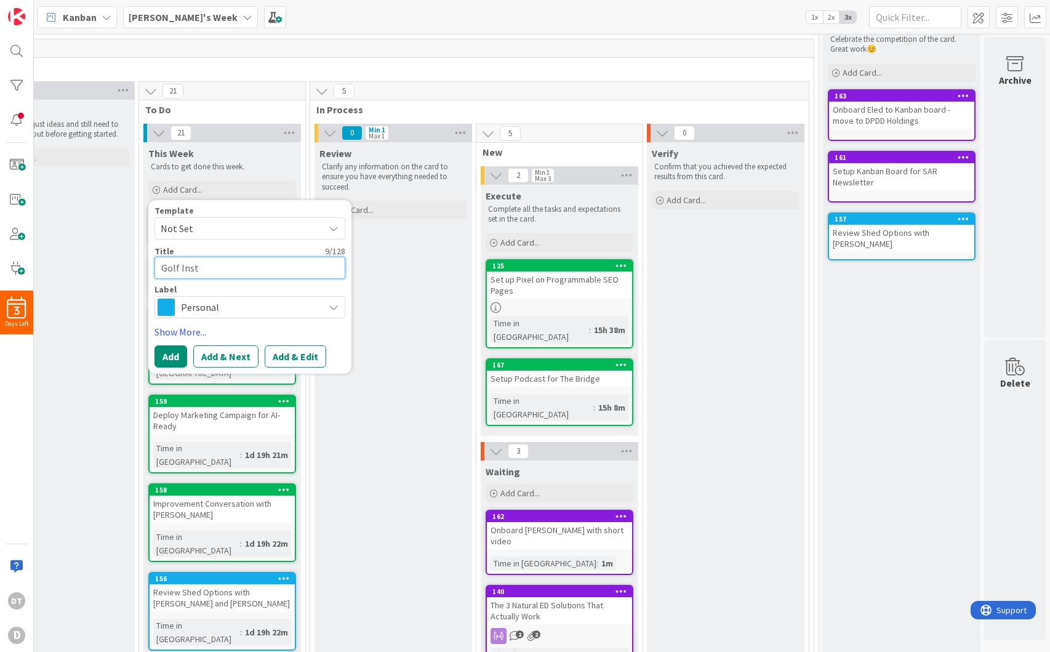
type textarea "Golf Instr"
type textarea "x"
type textarea "Golf Instru"
type textarea "x"
type textarea "Golf Instruc"
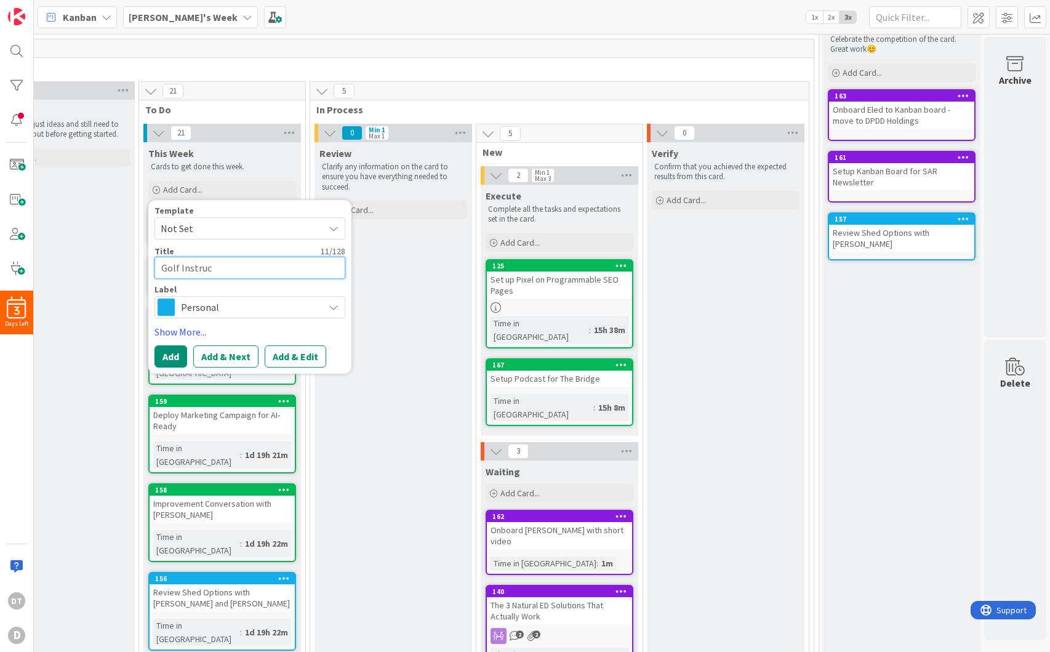
type textarea "x"
type textarea "Golf Instruct"
type textarea "x"
type textarea "Golf Instructi"
type textarea "x"
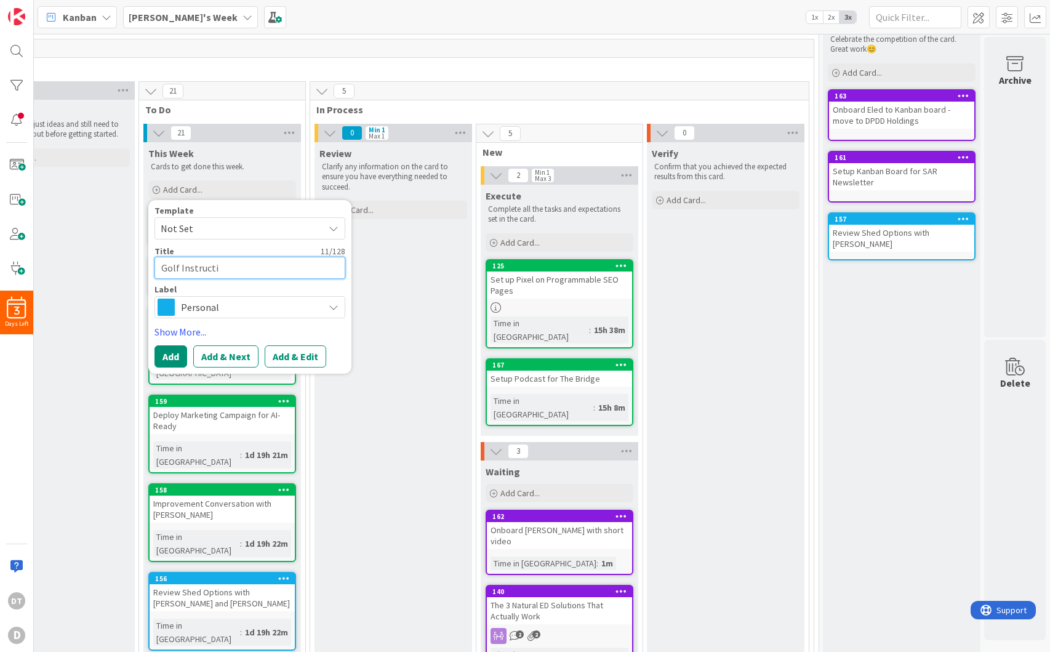
type textarea "Golf Instructio"
type textarea "x"
type textarea "Golf Instruction"
click at [160, 354] on button "Add" at bounding box center [170, 356] width 33 height 22
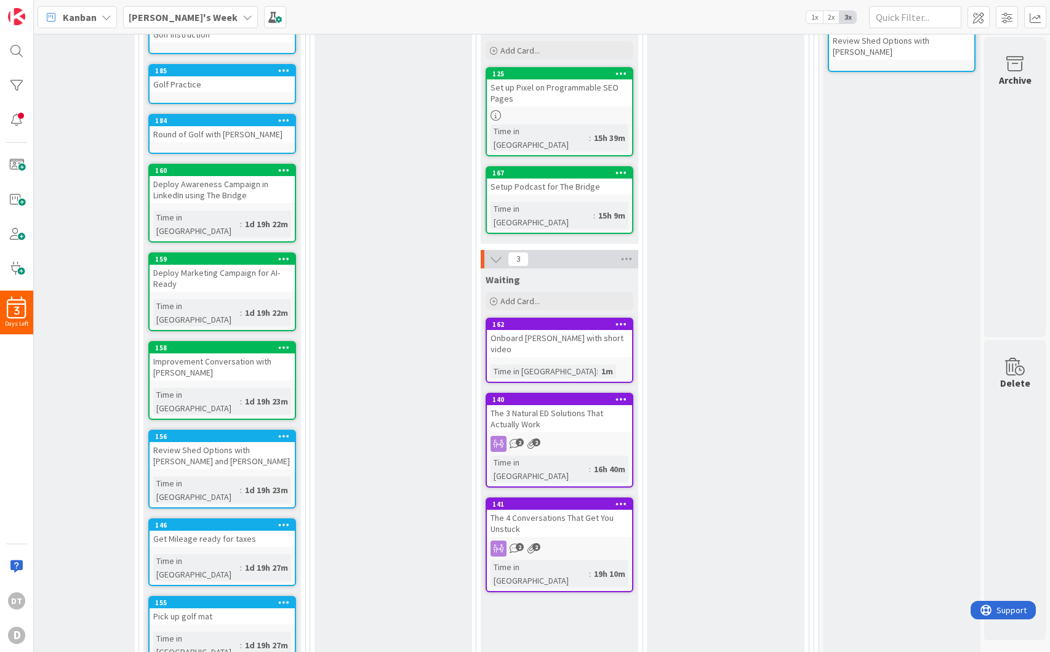
scroll to position [102, 80]
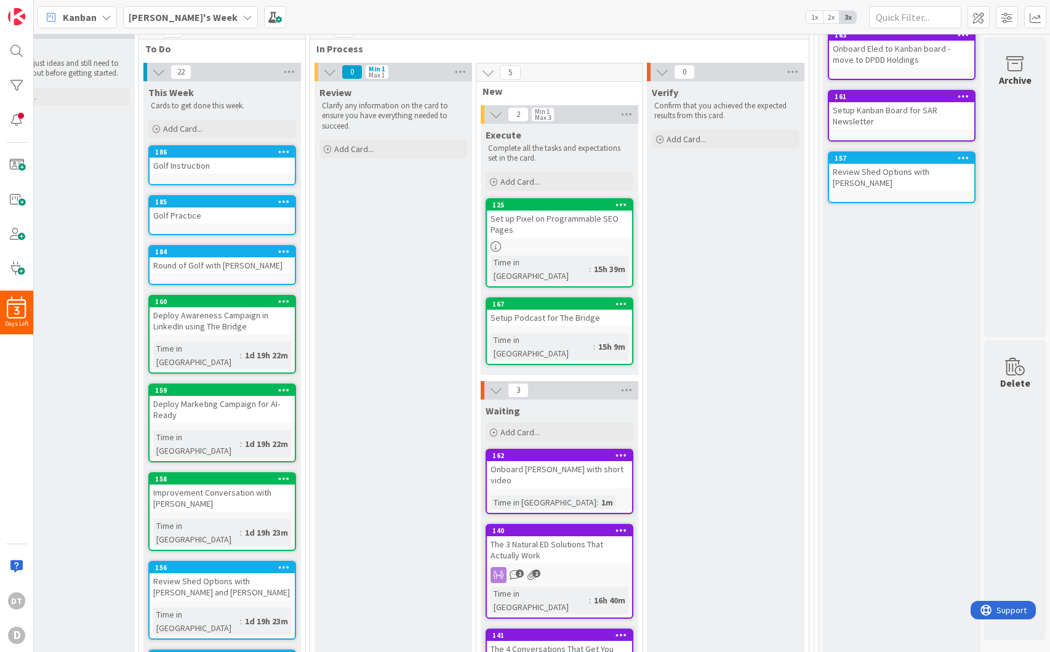
click at [242, 15] on icon at bounding box center [247, 17] width 10 height 10
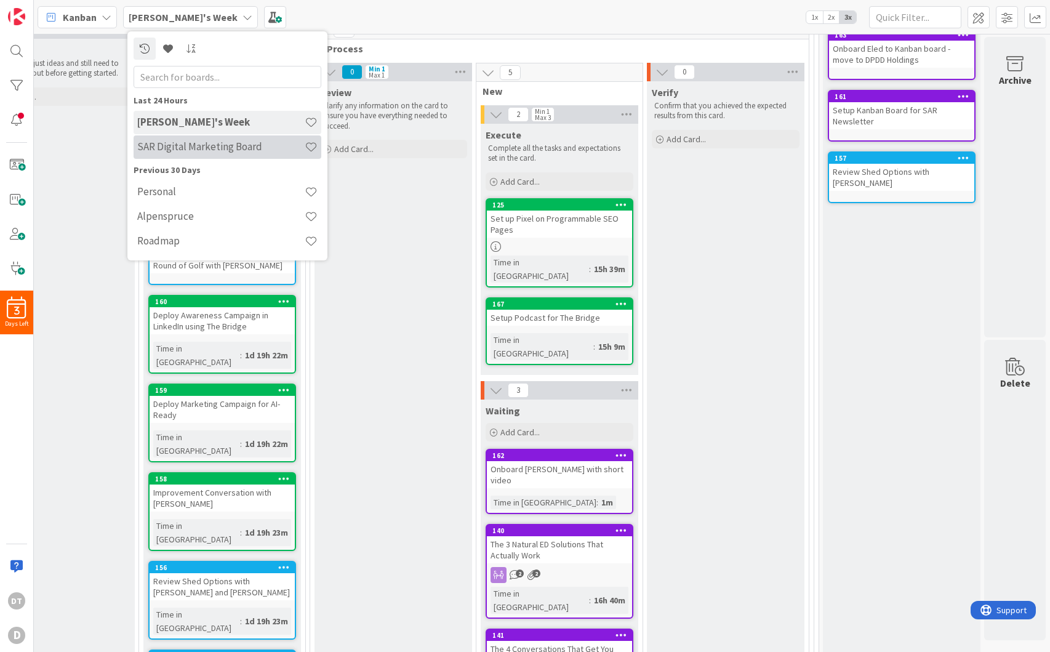
click at [164, 147] on h4 "SAR Digital Marketing Board" at bounding box center [220, 146] width 167 height 12
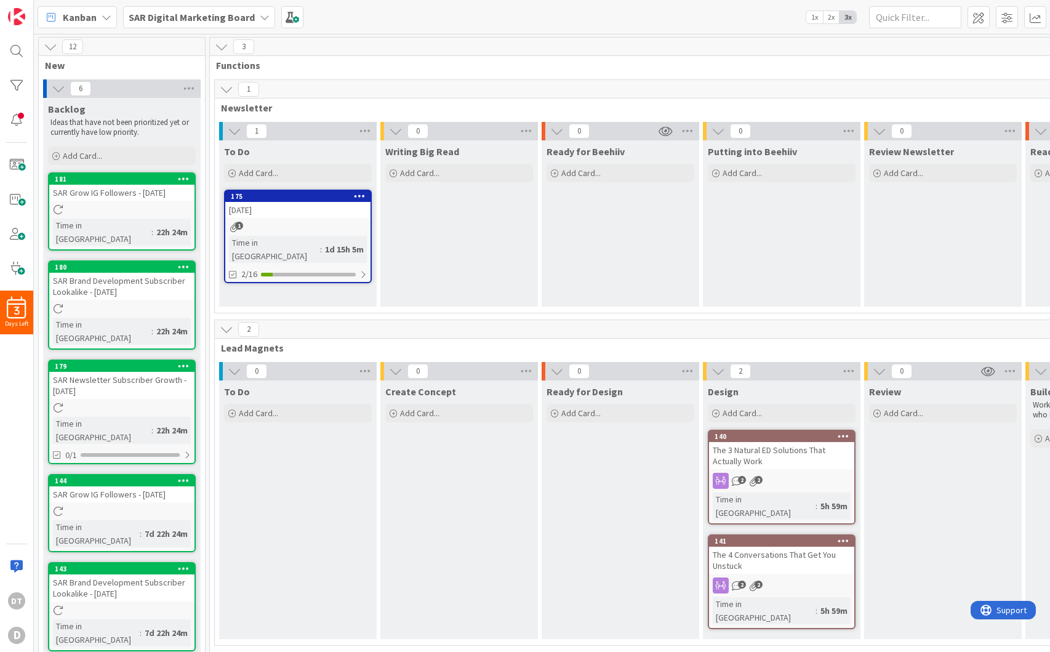
click at [363, 193] on icon at bounding box center [360, 195] width 12 height 9
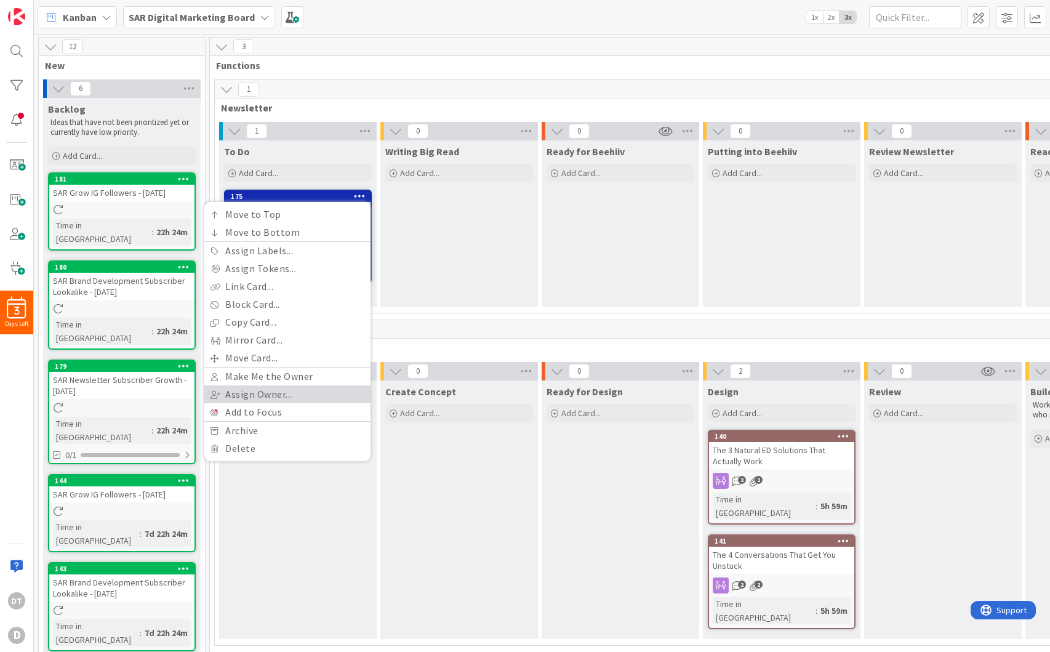
click at [245, 397] on link "Assign Owner..." at bounding box center [287, 394] width 166 height 18
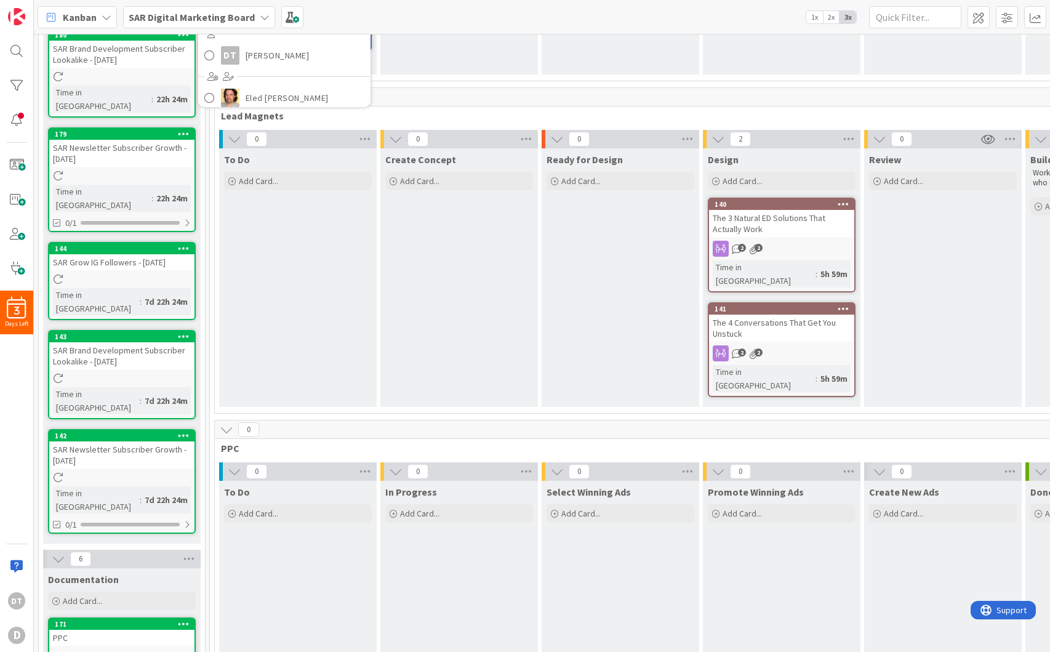
scroll to position [138, 0]
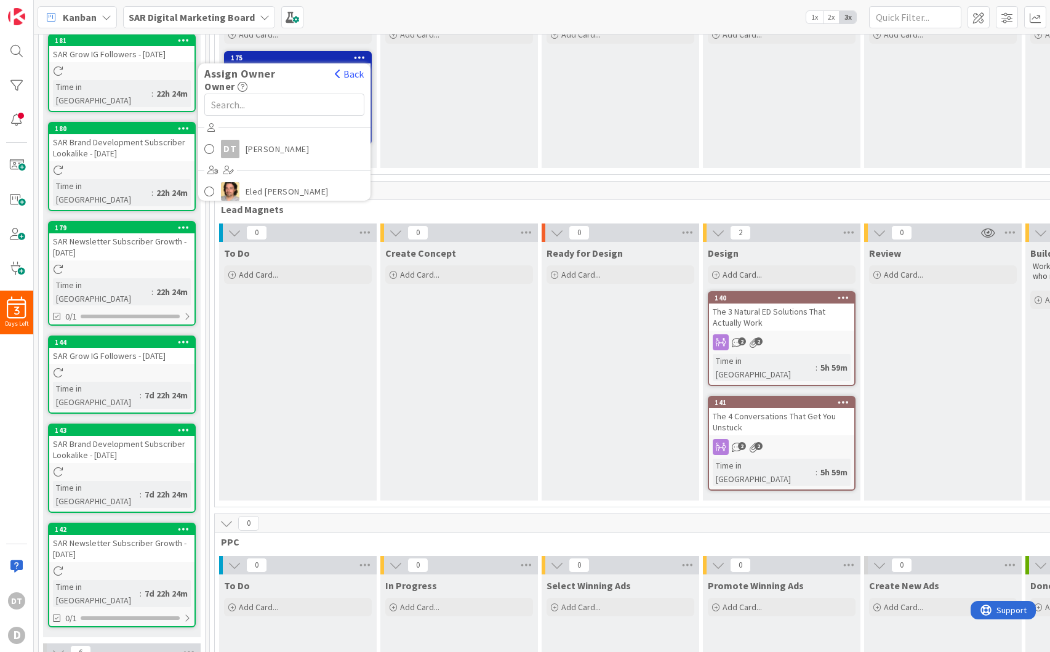
click at [440, 132] on div "Writing Big Read Add Card..." at bounding box center [458, 85] width 157 height 166
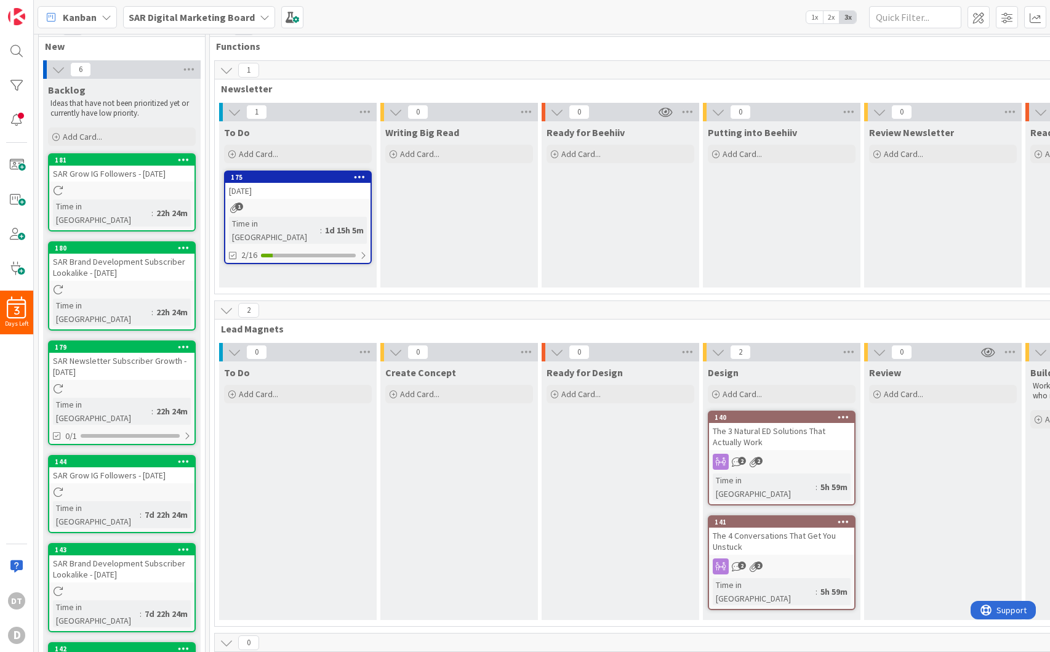
scroll to position [0, 0]
